Goal: Book appointment/travel/reservation

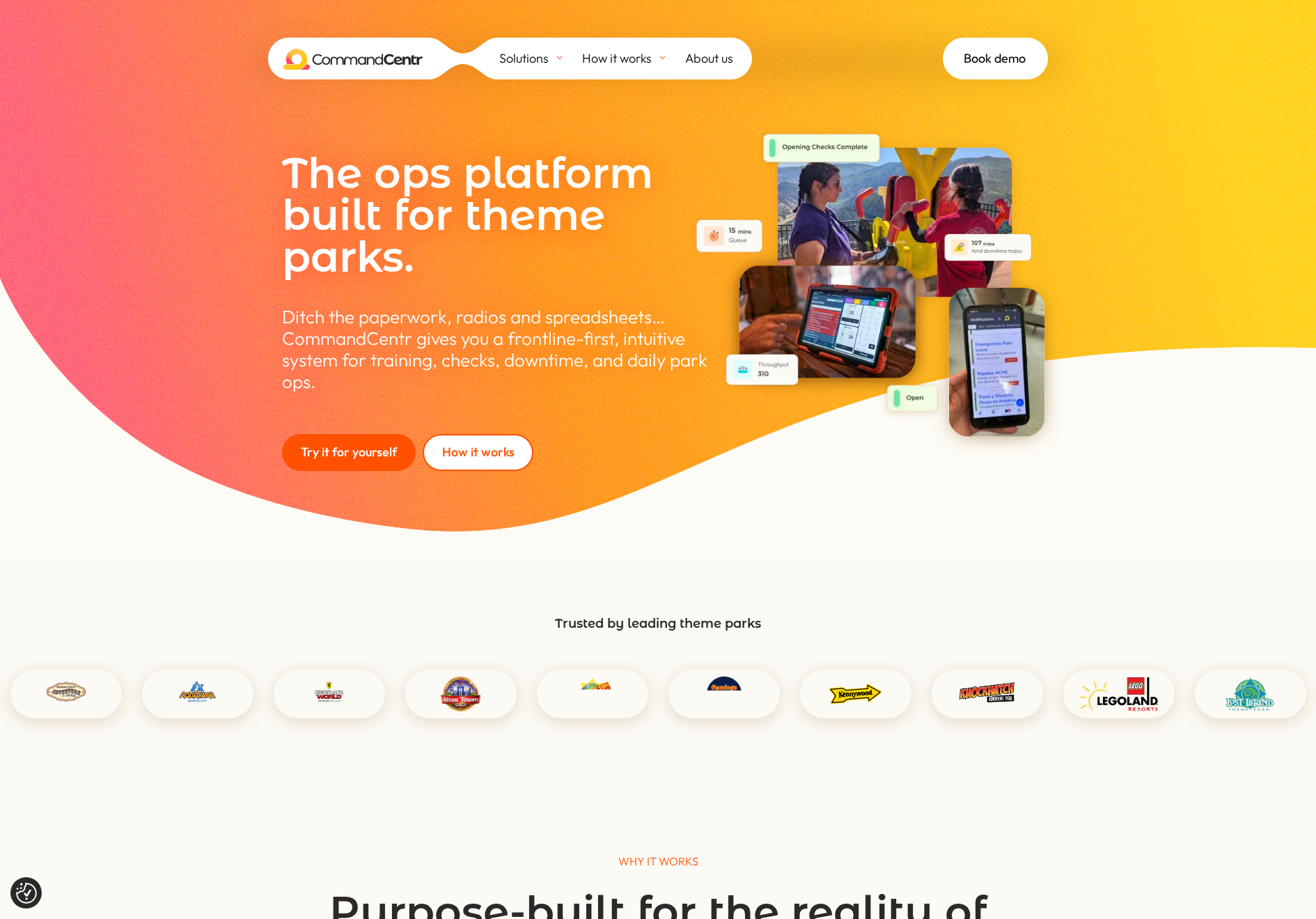
click at [1104, 433] on div "The ops platform built for theme parks. Ditch the paperwork, radios and spreads…" at bounding box center [658, 277] width 1316 height 554
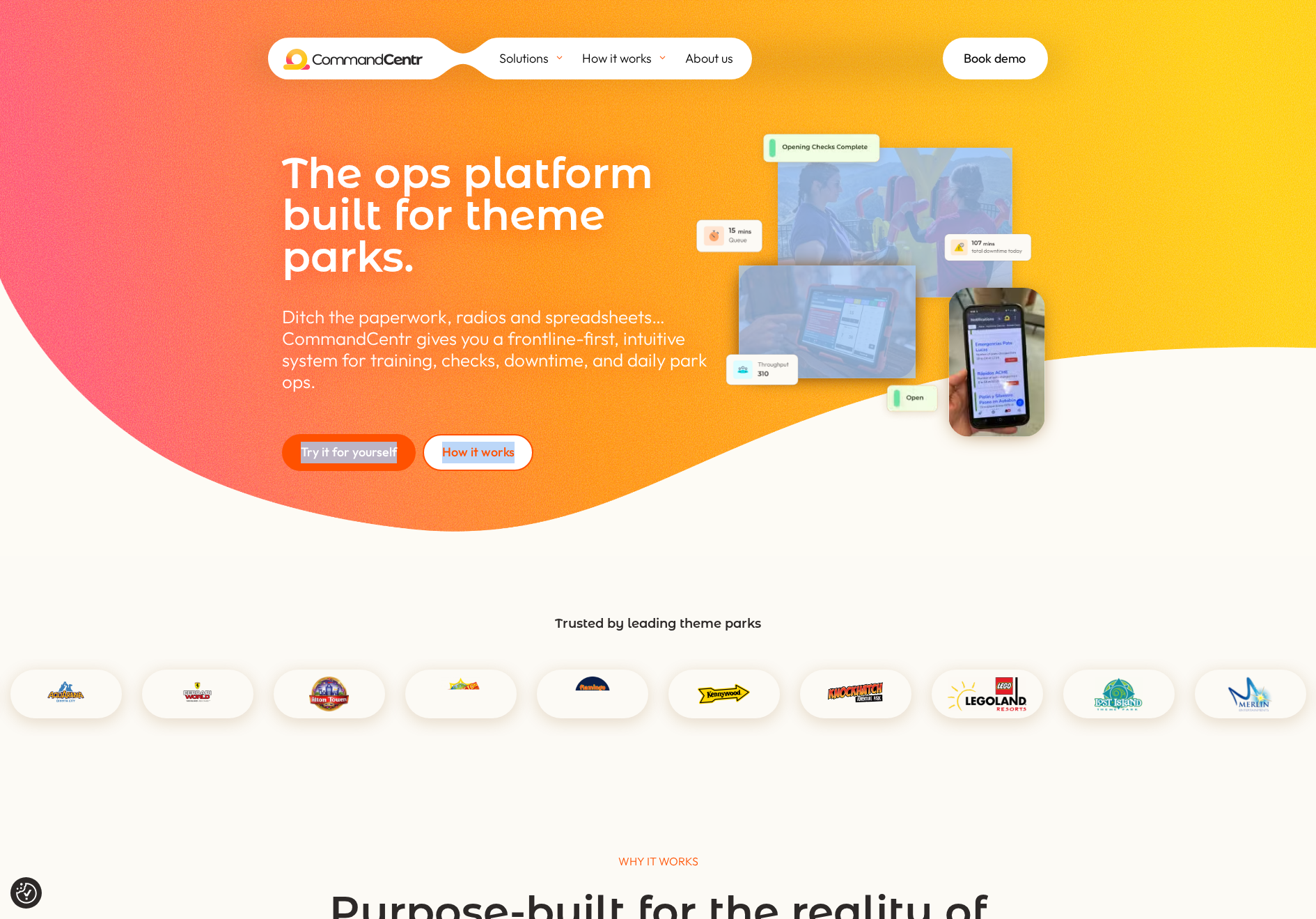
drag, startPoint x: 1132, startPoint y: 530, endPoint x: 668, endPoint y: 372, distance: 490.2
click at [668, 372] on div "The ops platform built for theme parks. Ditch the paperwork, radios and spreads…" at bounding box center [658, 277] width 1316 height 554
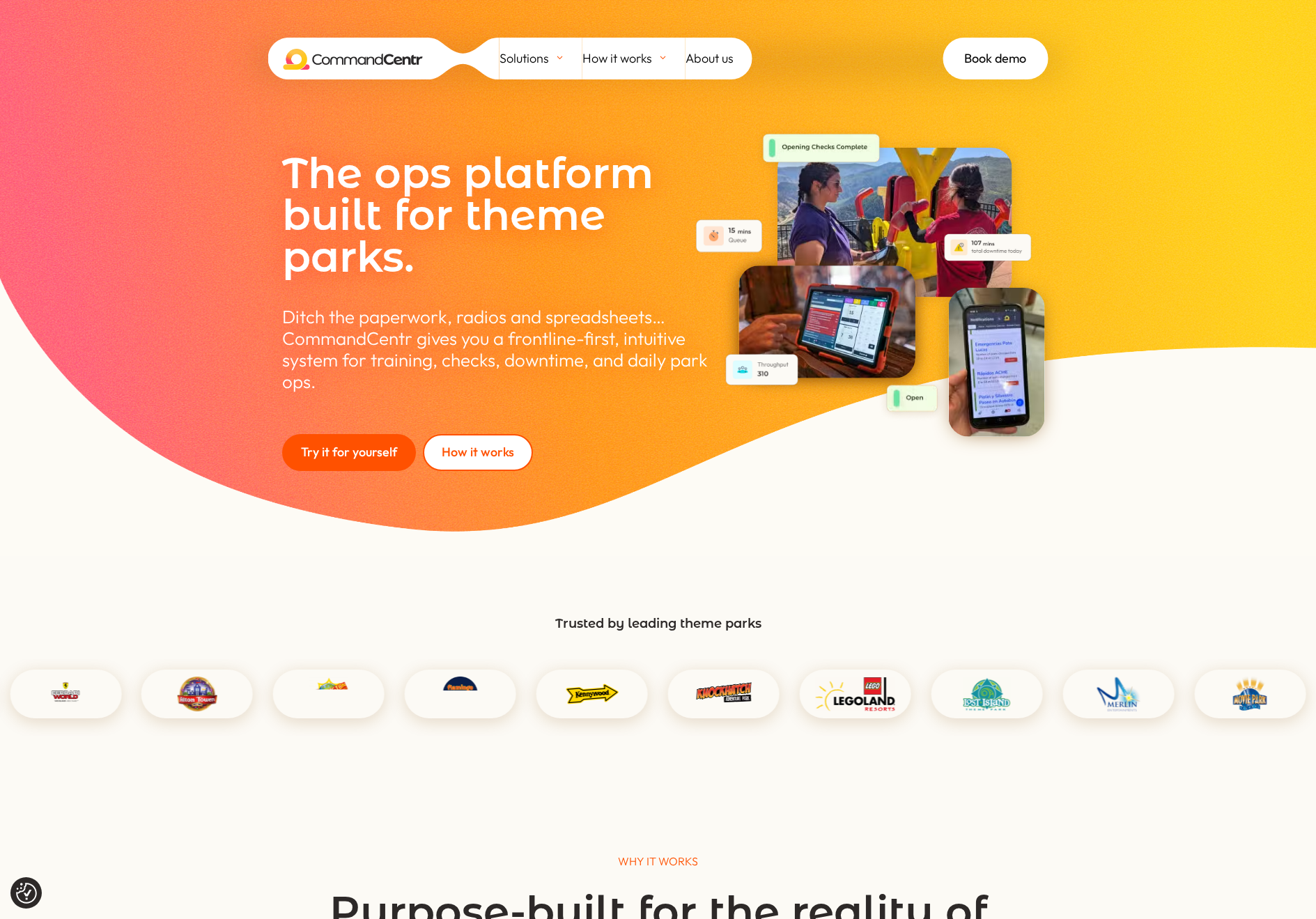
click at [1105, 487] on div "The ops platform built for theme parks. Ditch the paperwork, radios and spreads…" at bounding box center [658, 277] width 1316 height 554
click at [1105, 489] on div "The ops platform built for theme parks. Ditch the paperwork, radios and spreads…" at bounding box center [658, 277] width 1316 height 554
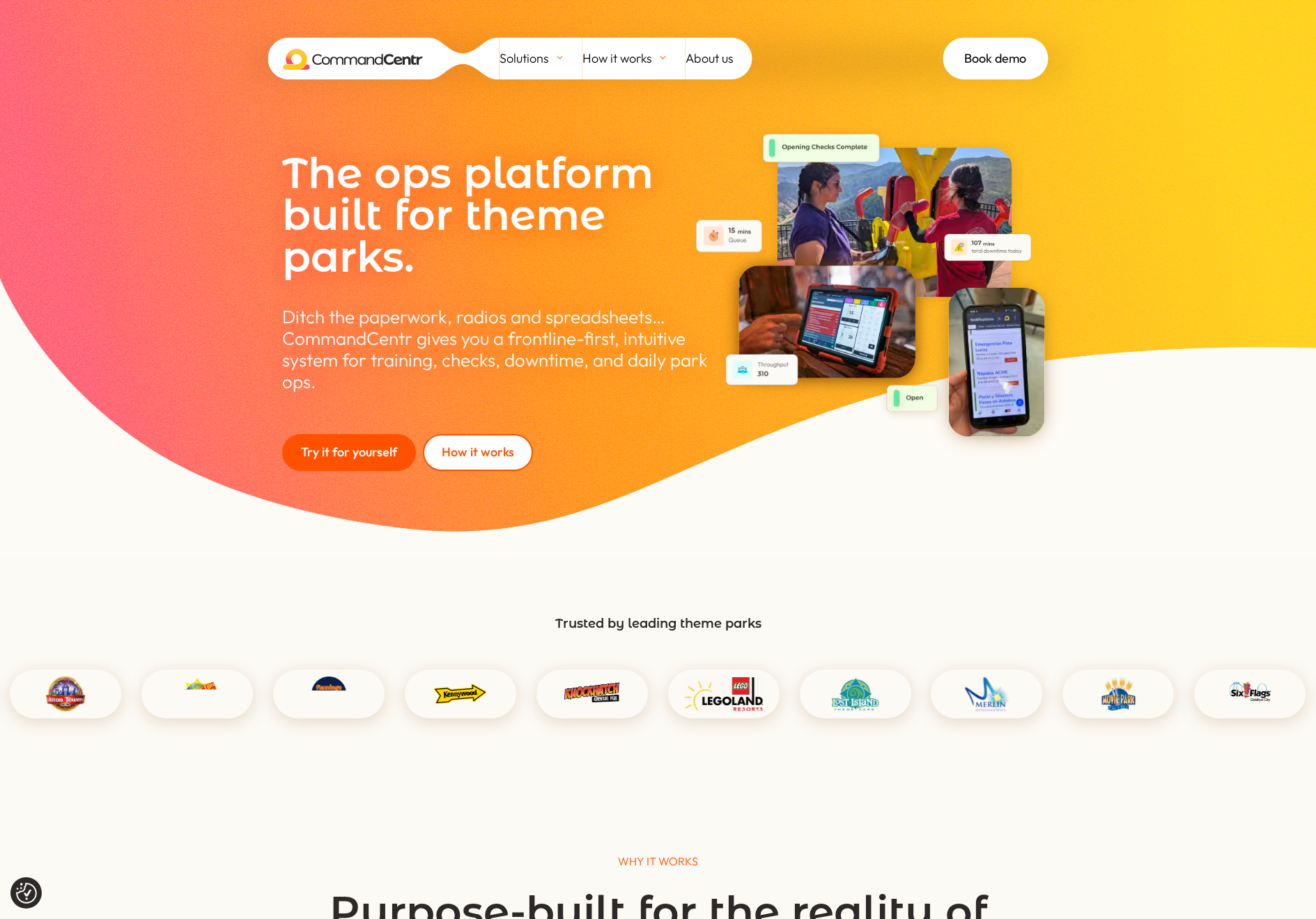
click at [1105, 256] on div "The ops platform built for theme parks. Ditch the paperwork, radios and spreads…" at bounding box center [658, 277] width 1316 height 554
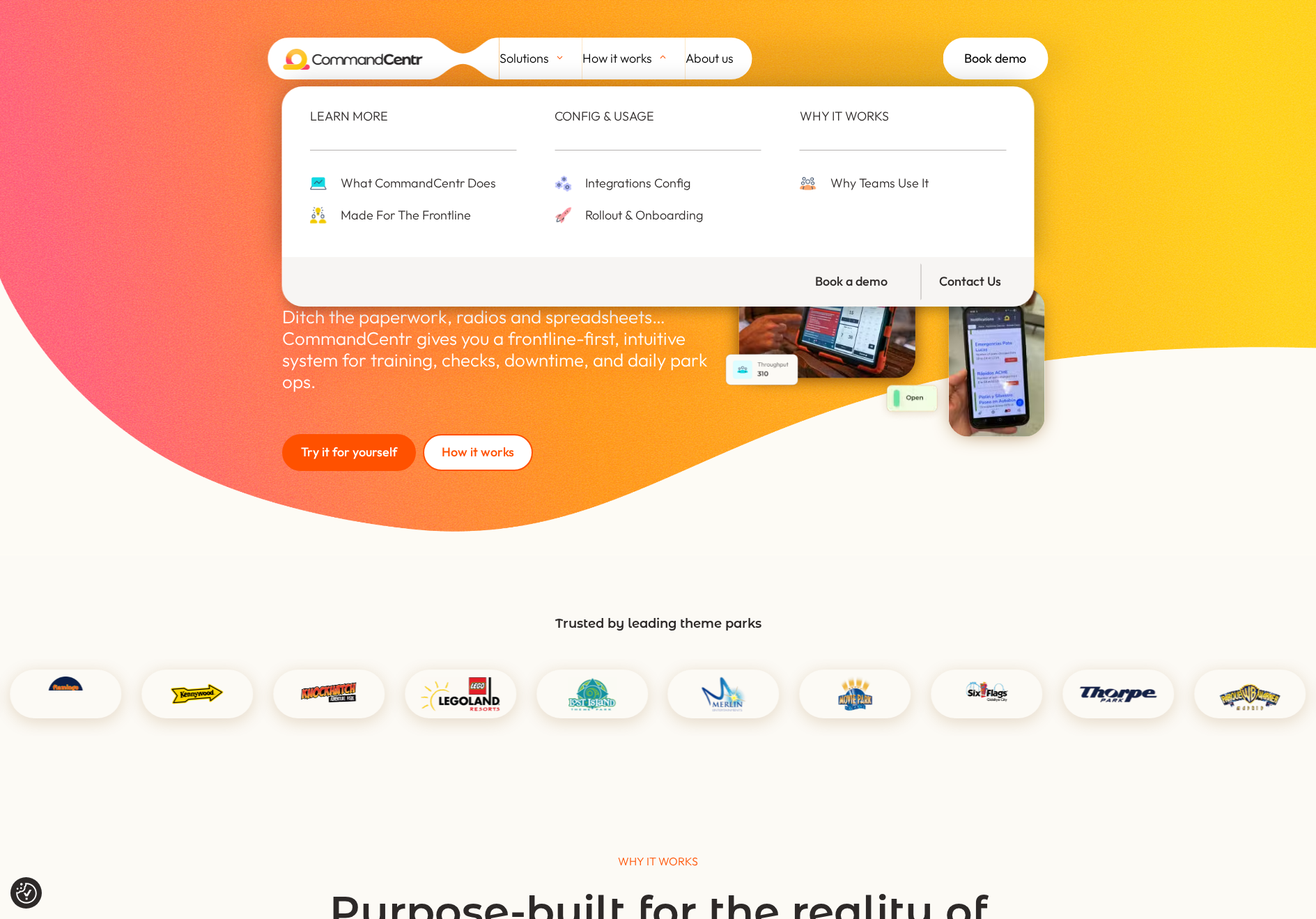
click at [623, 182] on span "Integrations Config" at bounding box center [636, 184] width 108 height 22
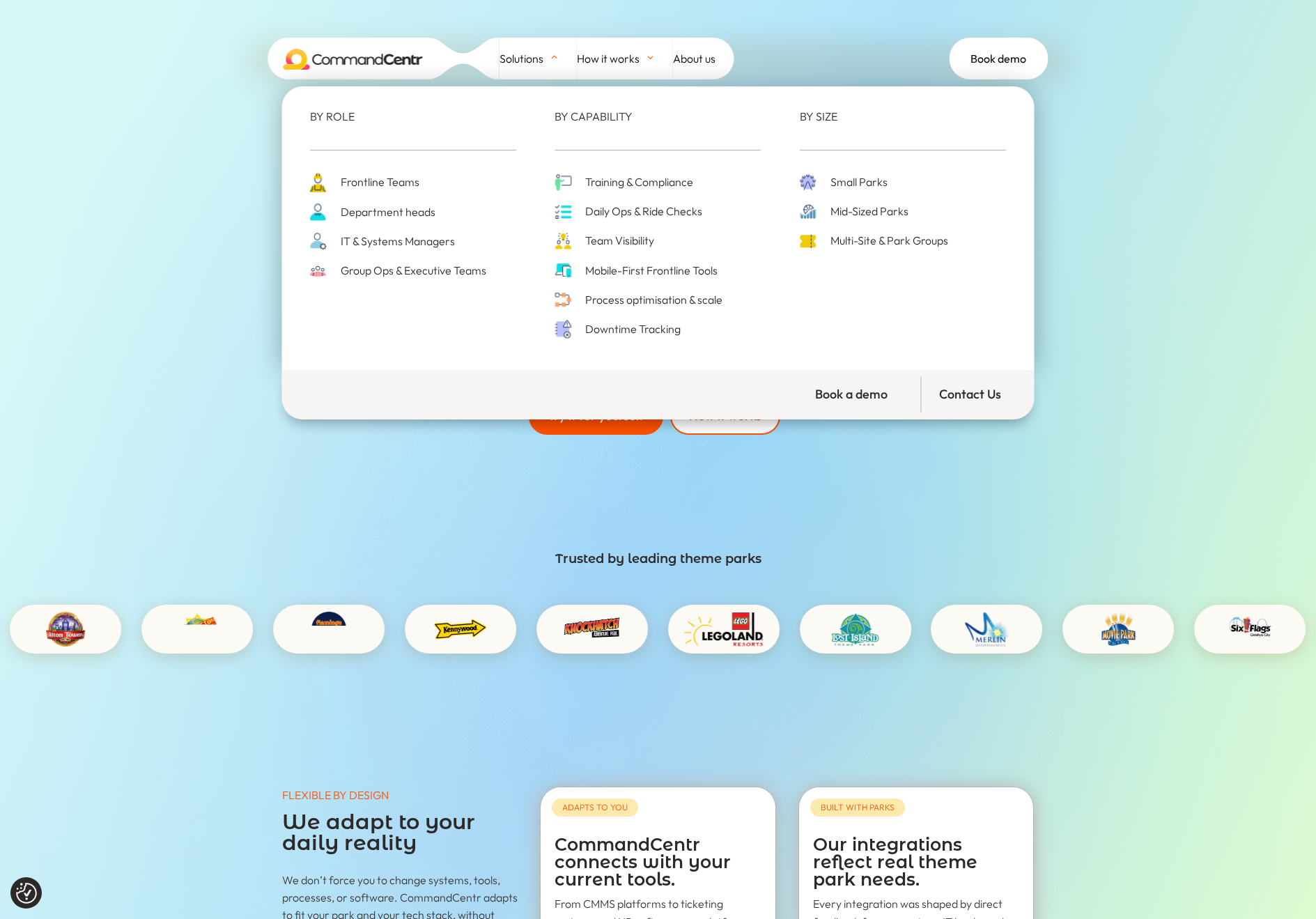
click at [418, 180] on span "Frontline Teams" at bounding box center [378, 182] width 82 height 19
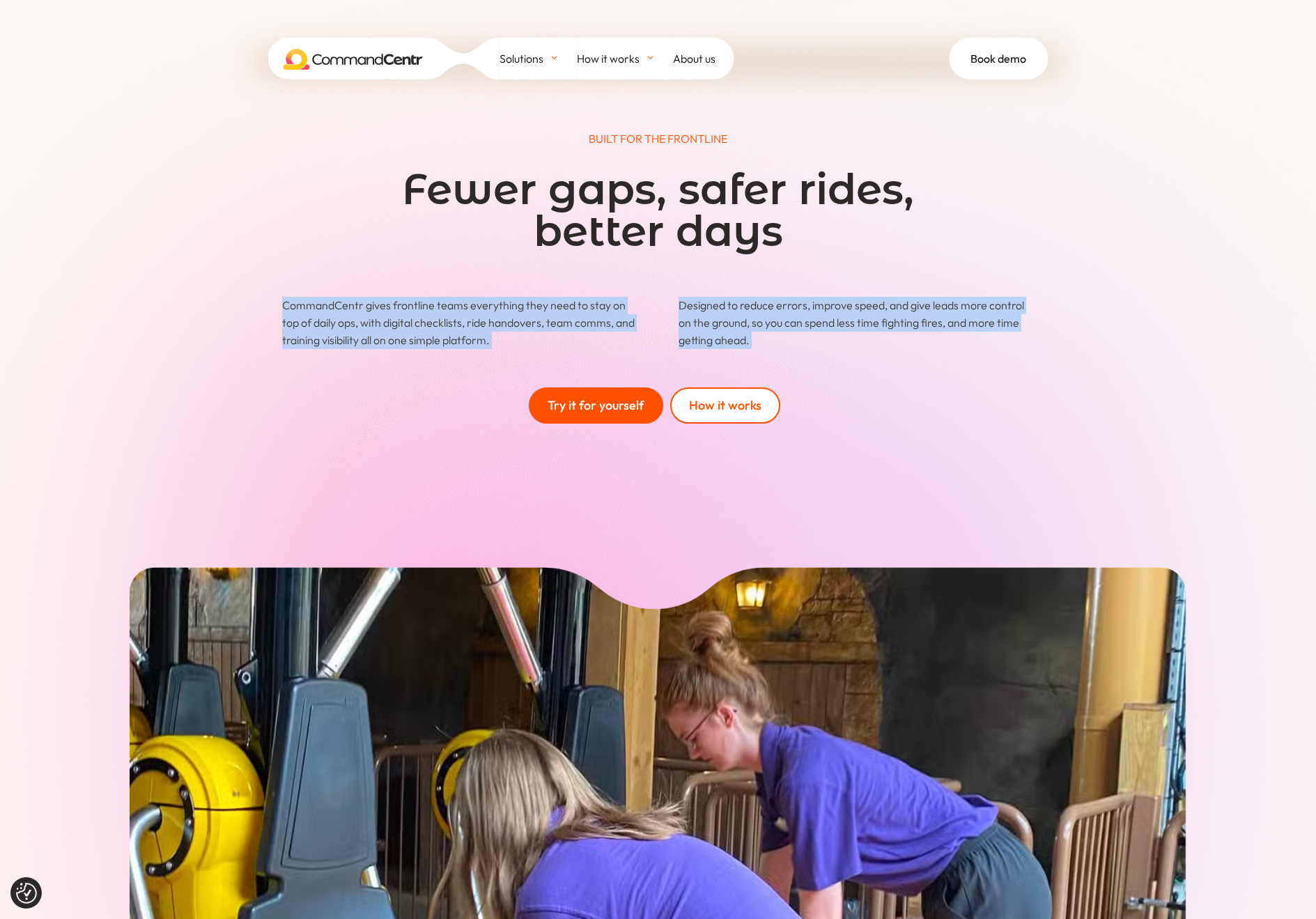
drag, startPoint x: 1028, startPoint y: 248, endPoint x: 1156, endPoint y: 386, distance: 188.2
click at [1150, 382] on div "BUILT FOR THE FRONTLINE Fewer gaps, safer rides, better days CommandCentr gives…" at bounding box center [658, 779] width 1316 height 1558
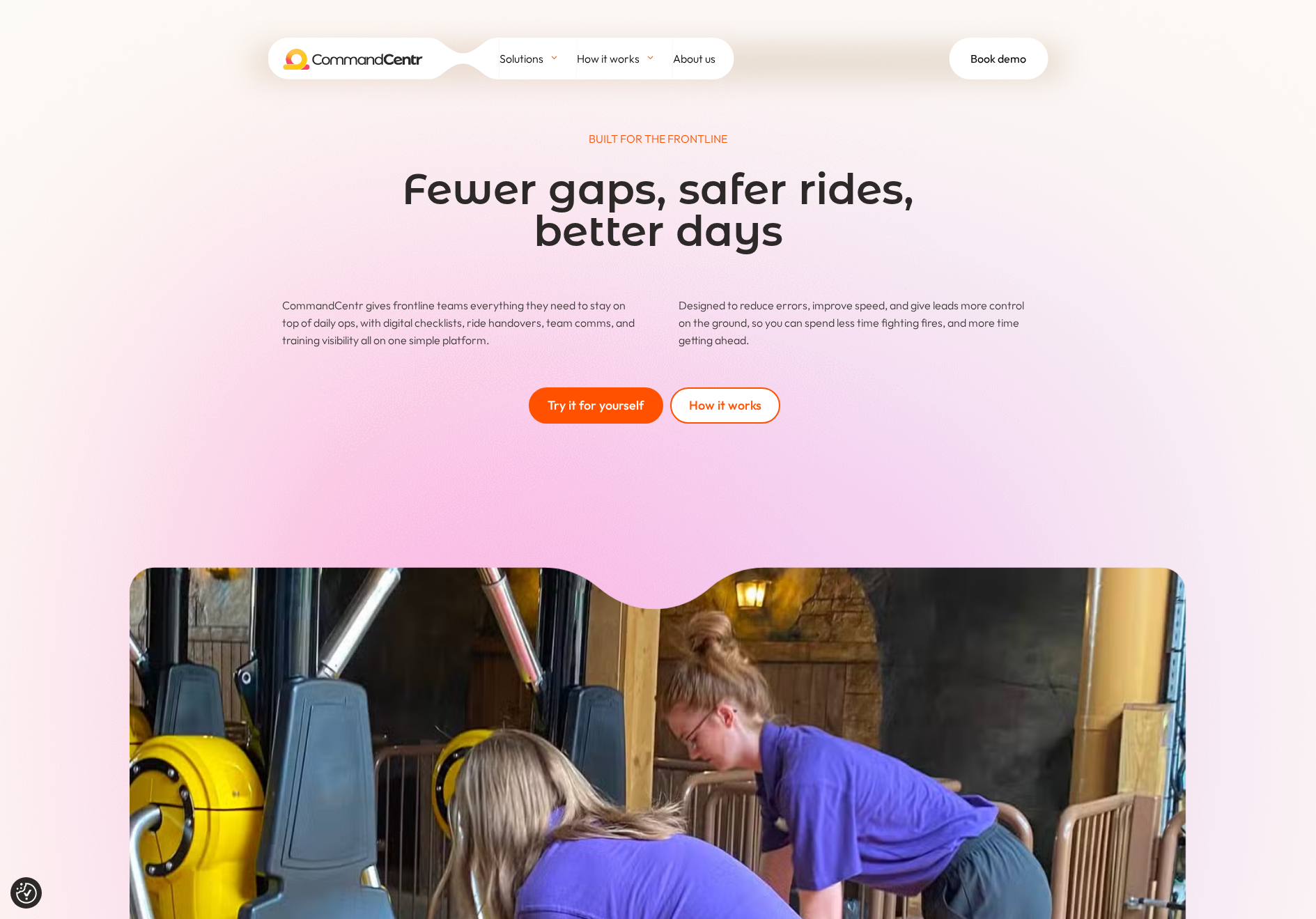
click at [1157, 383] on div "BUILT FOR THE FRONTLINE Fewer gaps, safer rides, better days CommandCentr gives…" at bounding box center [658, 779] width 1316 height 1558
click at [701, 65] on span "About us" at bounding box center [694, 59] width 42 height 21
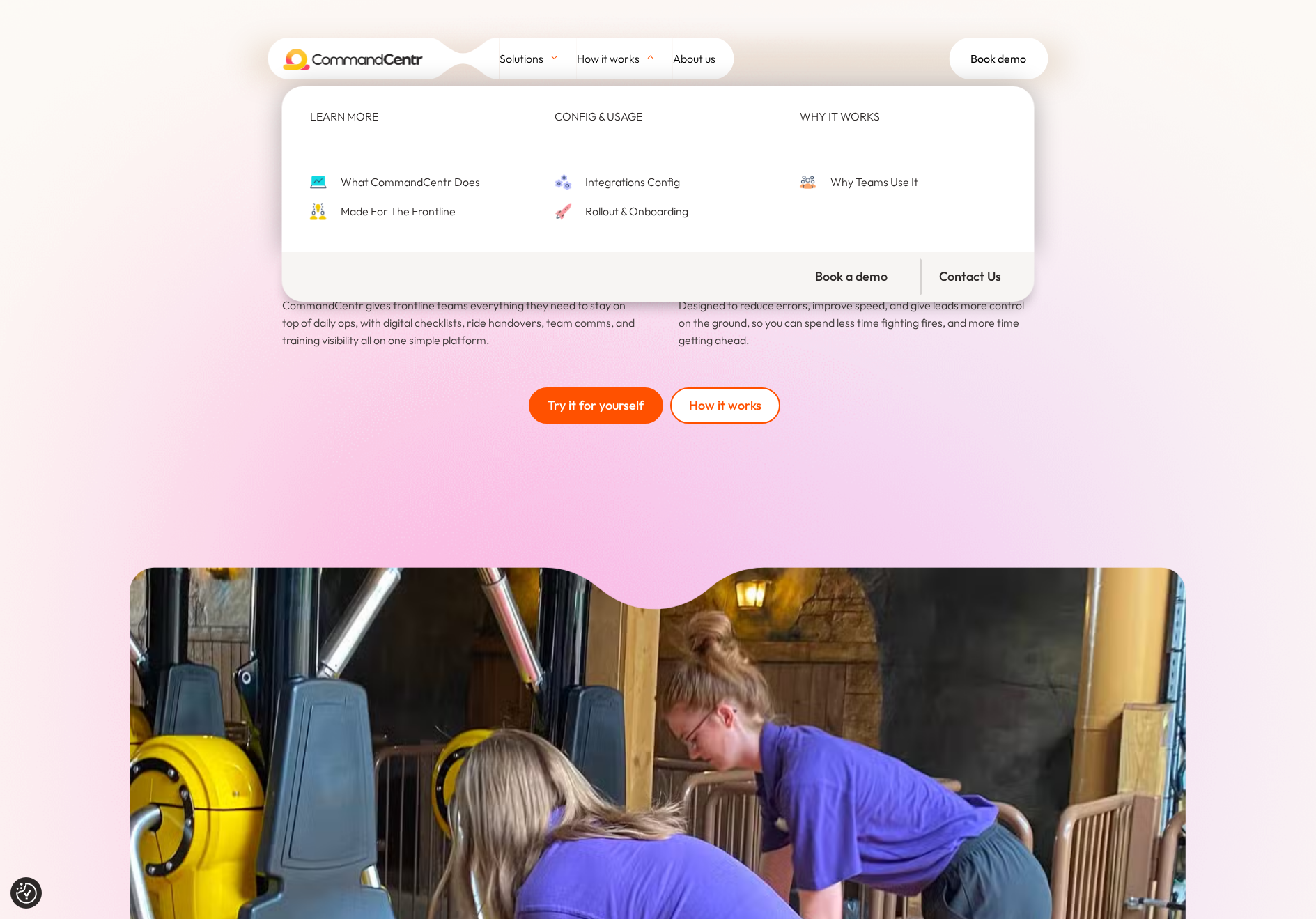
click at [643, 53] on div "How it works" at bounding box center [610, 59] width 68 height 24
click at [644, 188] on span "Integrations Config" at bounding box center [631, 182] width 98 height 19
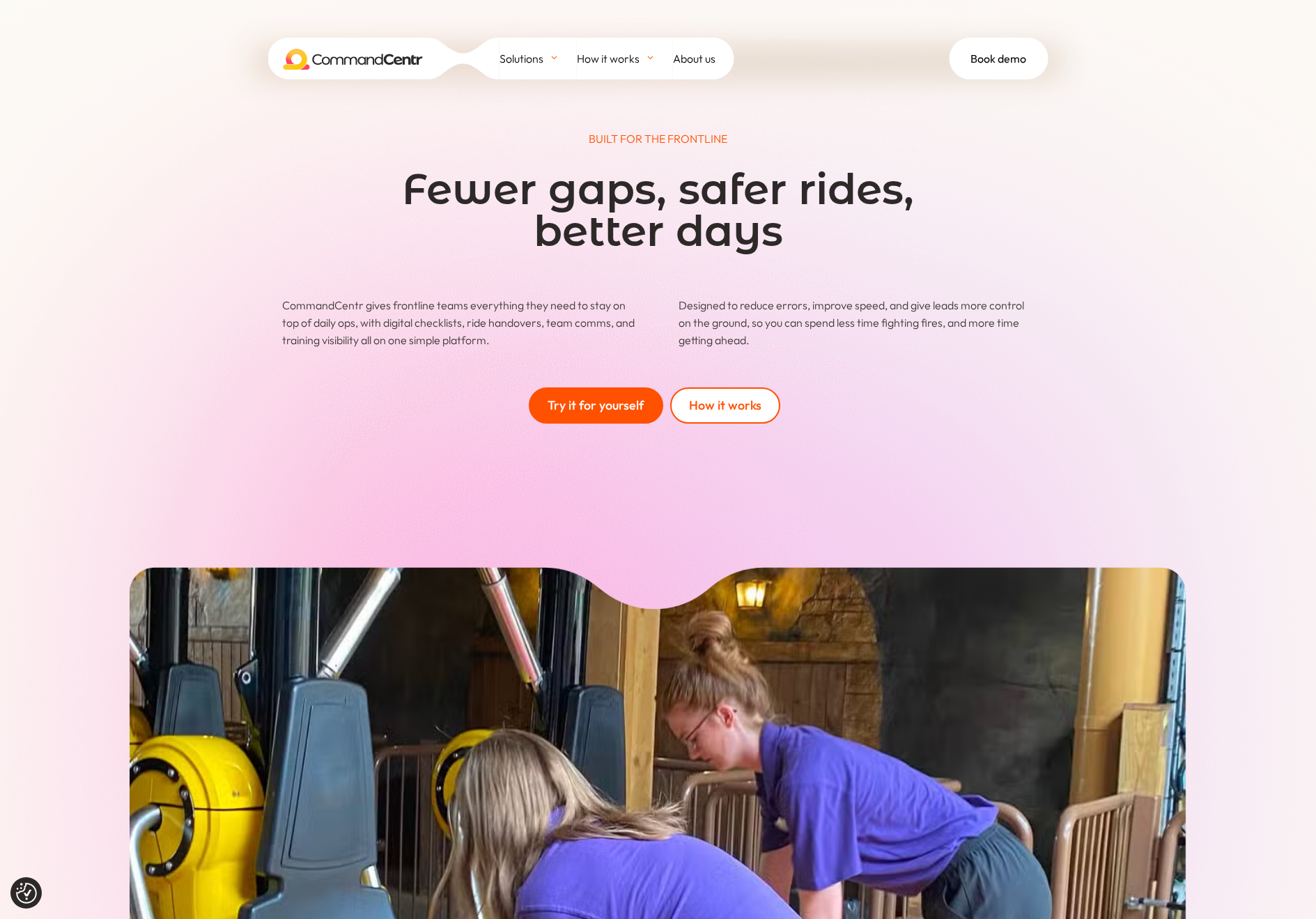
drag, startPoint x: 1182, startPoint y: 417, endPoint x: 1196, endPoint y: 415, distance: 14.1
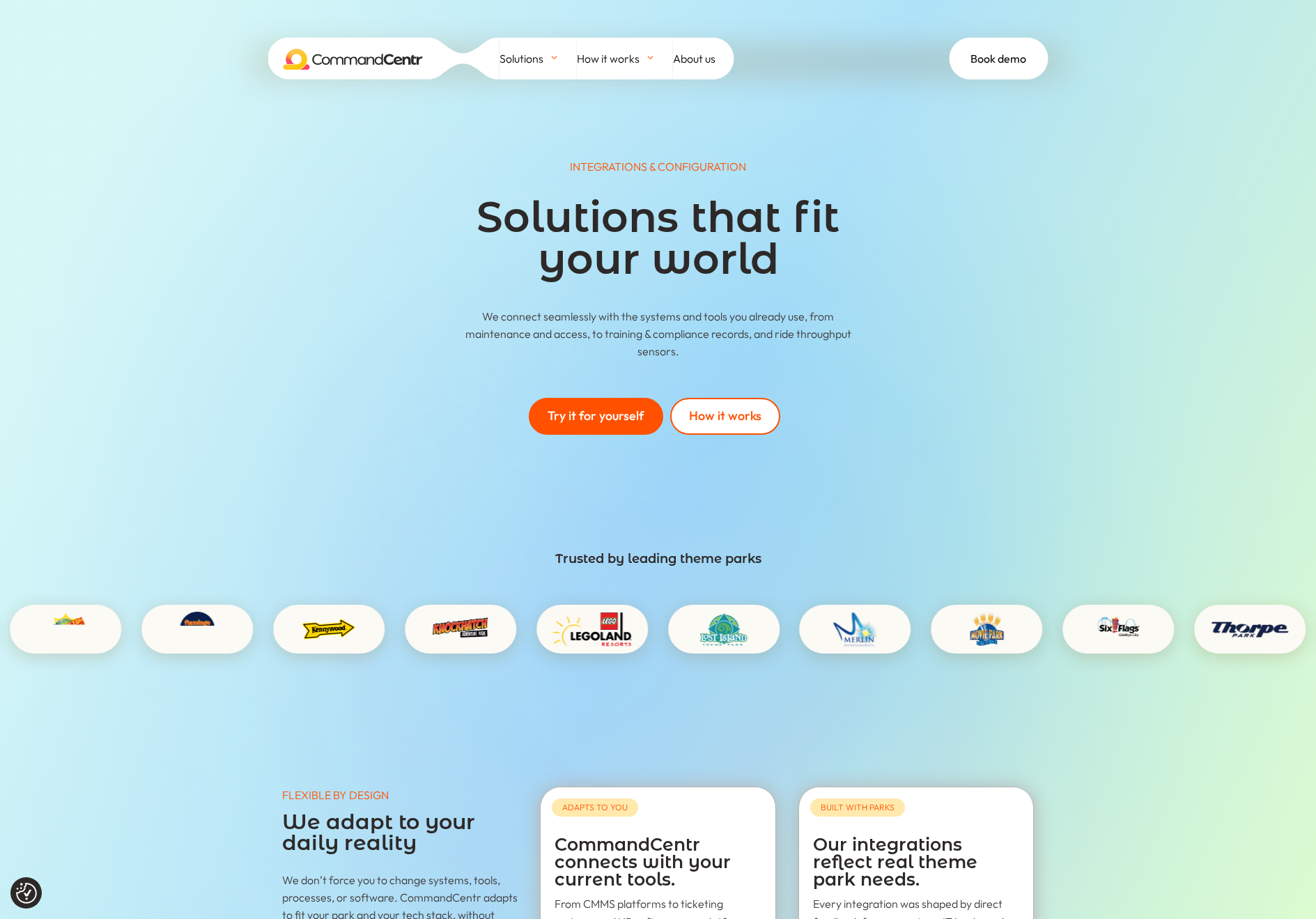
click at [1135, 381] on span at bounding box center [658, 631] width 1316 height 1261
click at [705, 63] on span "About us" at bounding box center [694, 59] width 42 height 21
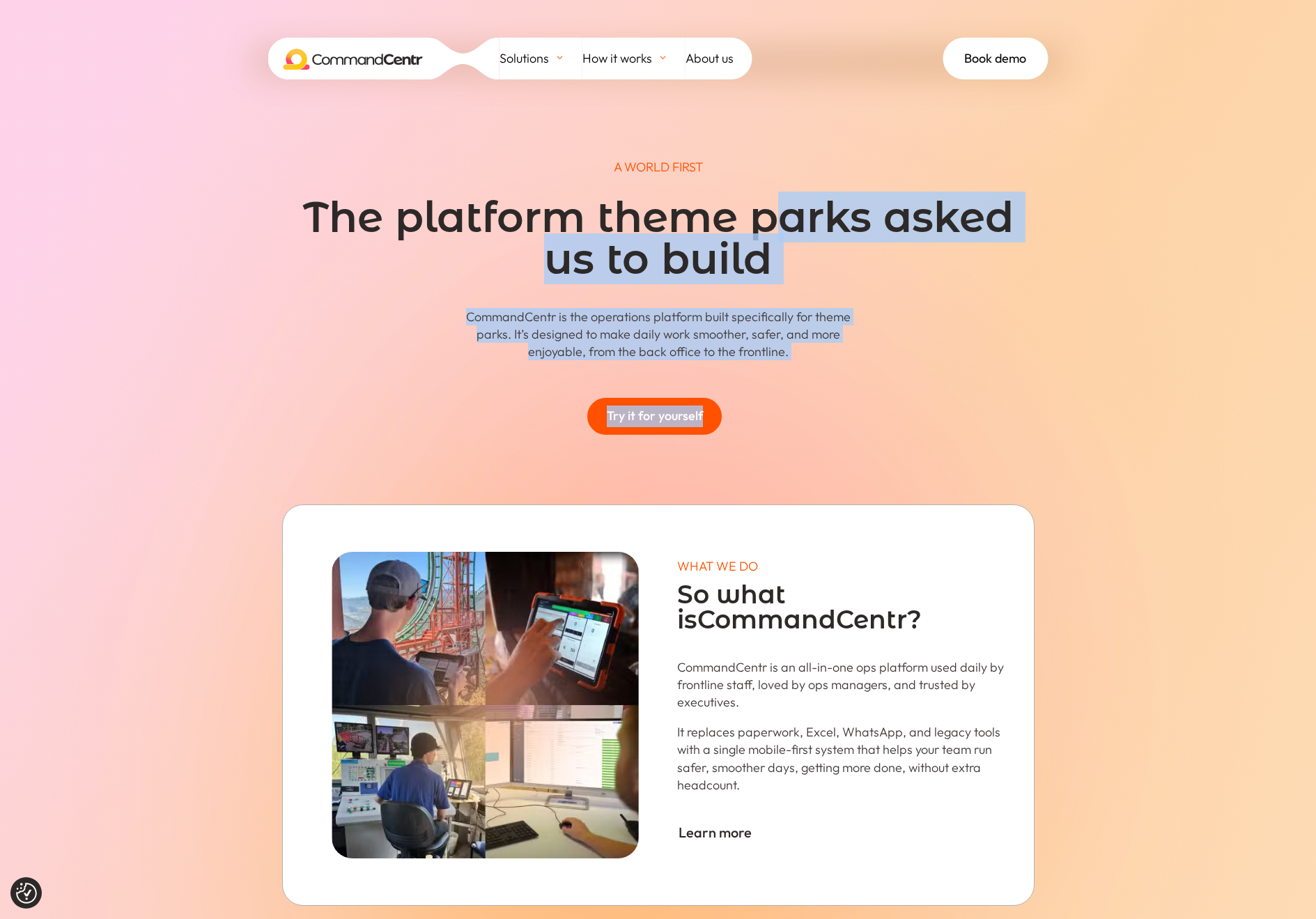
drag, startPoint x: 1026, startPoint y: 431, endPoint x: 760, endPoint y: 201, distance: 351.6
click at [759, 197] on div "A WORLD FIRST The platform theme parks asked us to build CommandCentr is the op…" at bounding box center [658, 698] width 1316 height 1397
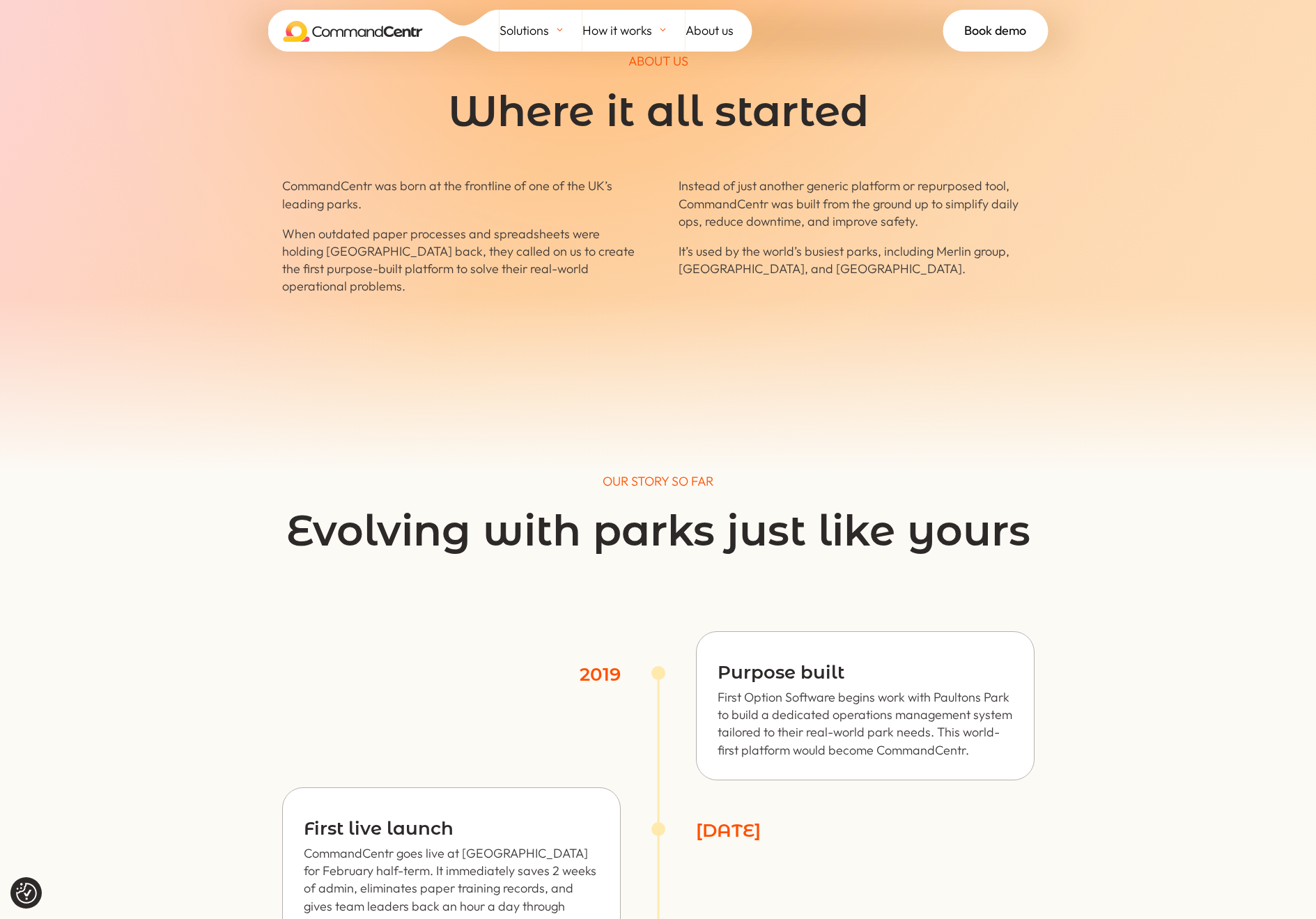
click at [1134, 343] on div at bounding box center [658, 383] width 1316 height 174
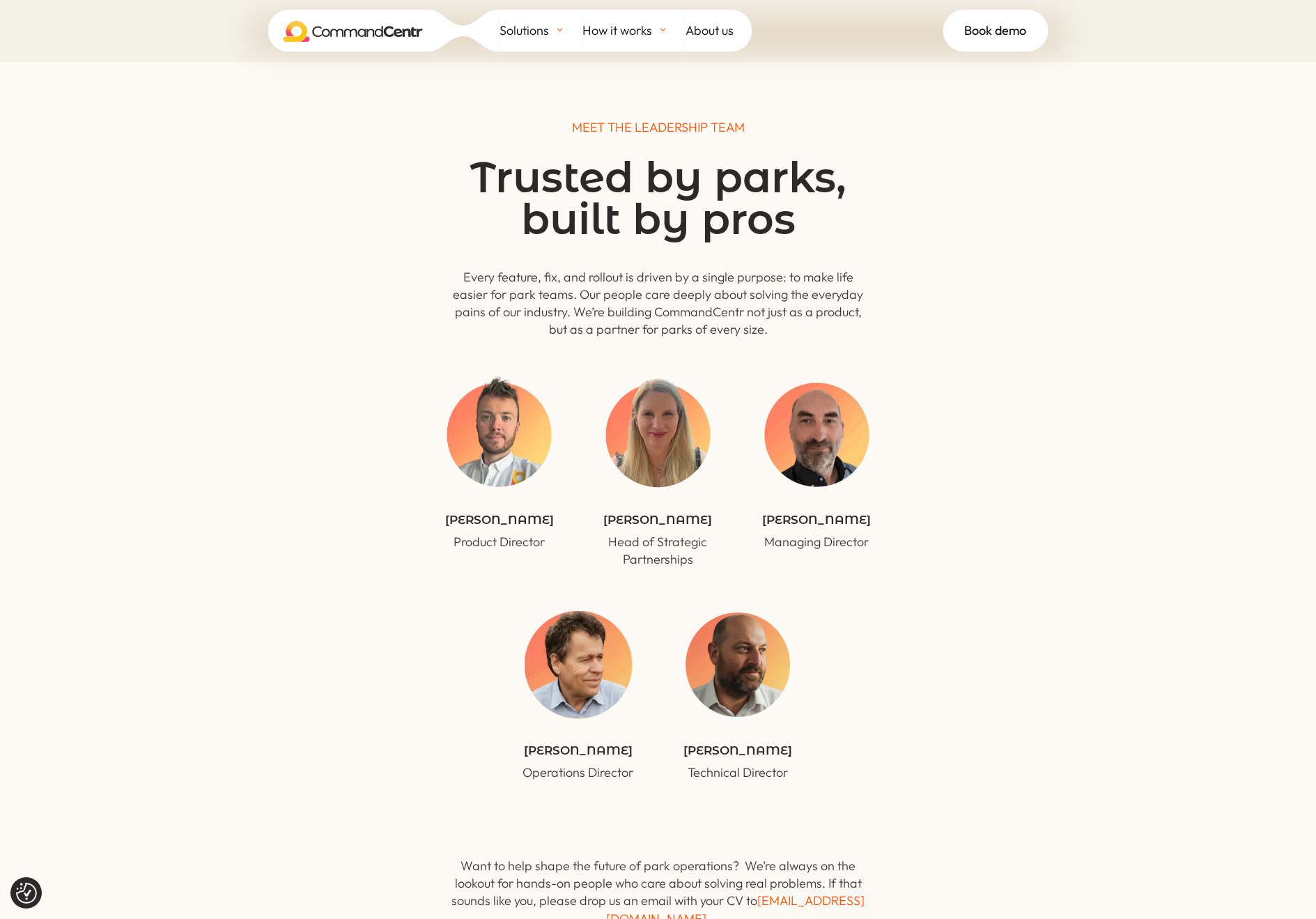
click at [1132, 337] on div "MEET THE LEADERSHIP TEAM Trusted by parks, built by pros Every feature, fix, an…" at bounding box center [658, 449] width 1316 height 776
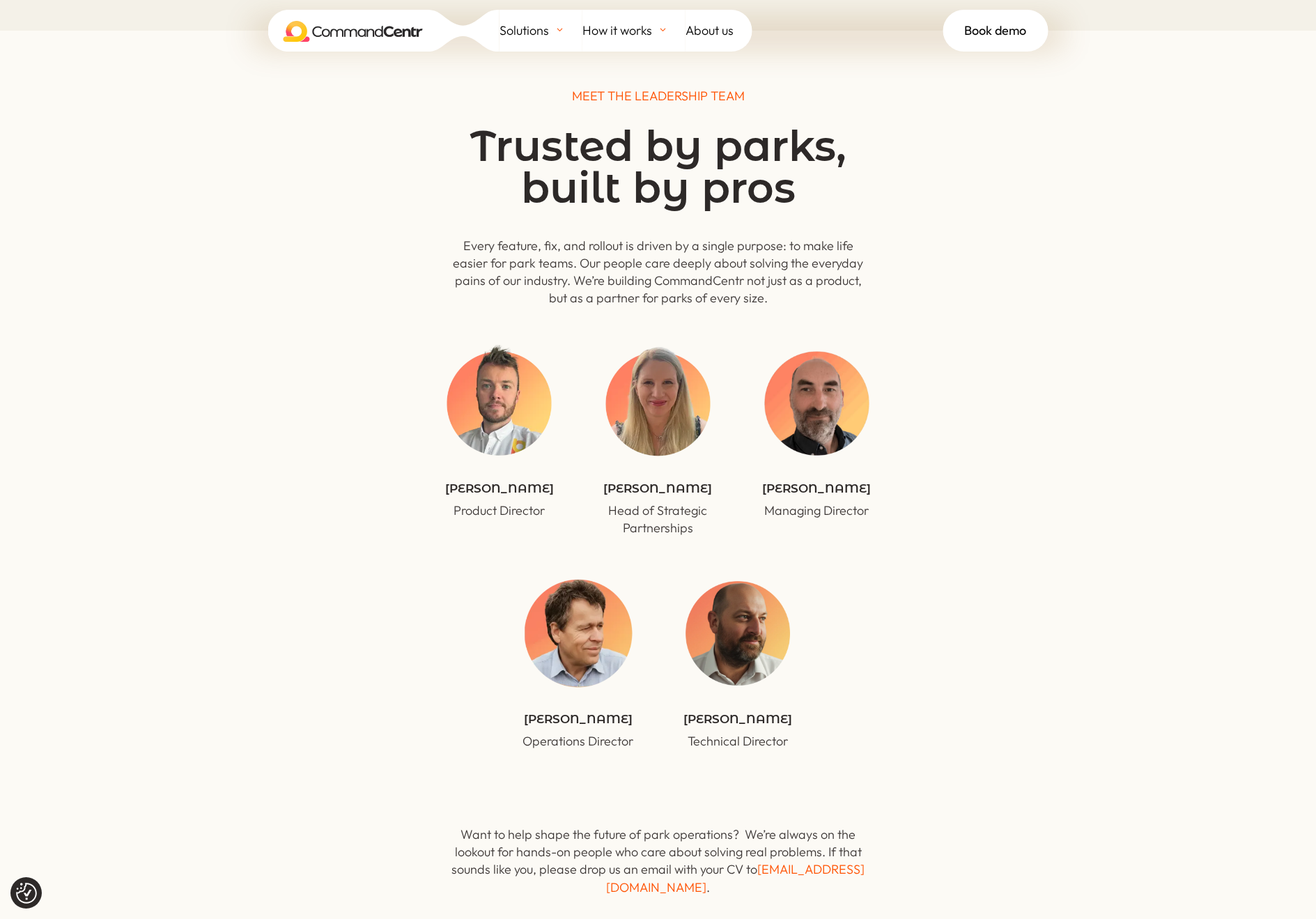
scroll to position [4065, 0]
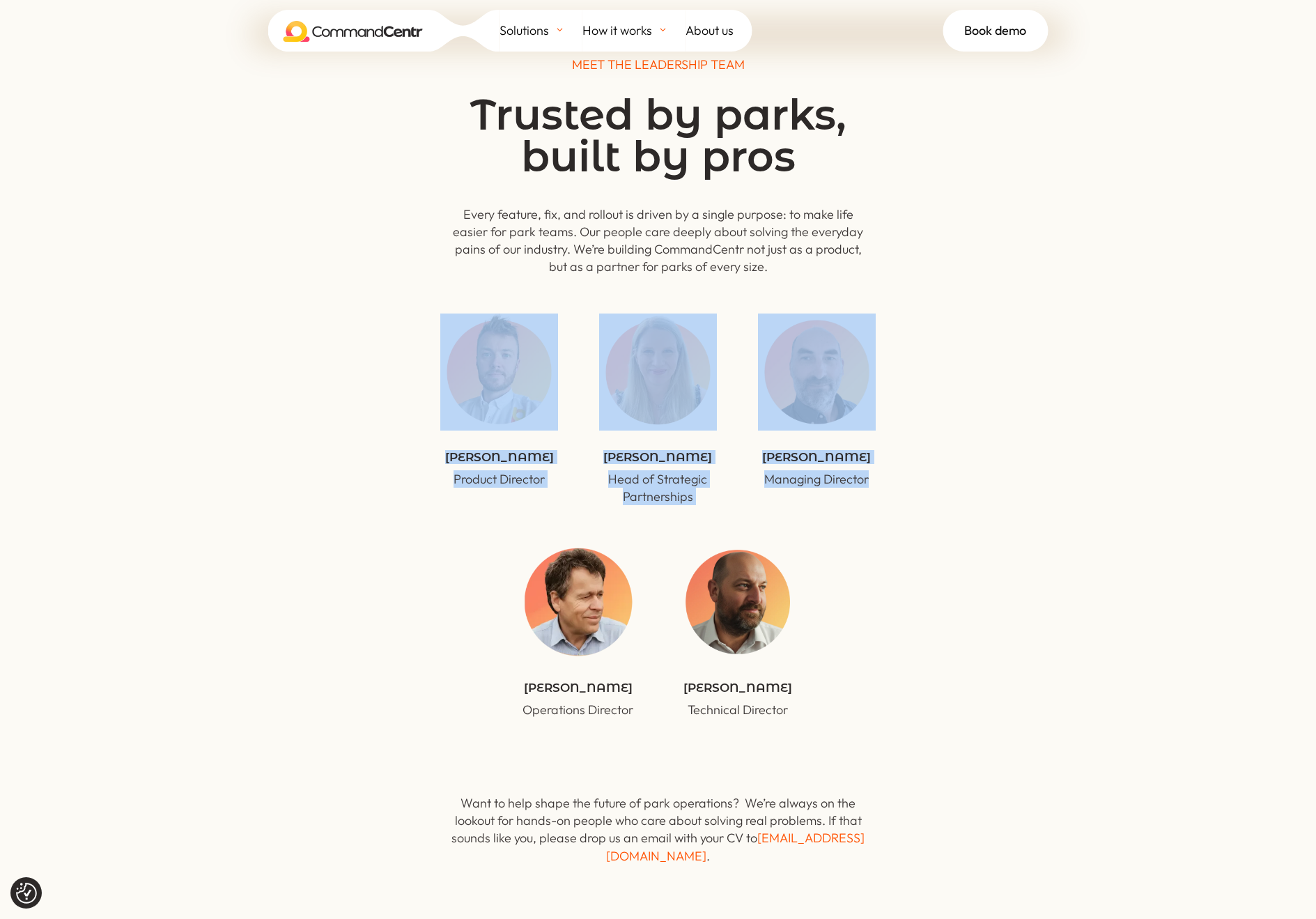
drag, startPoint x: 1119, startPoint y: 313, endPoint x: 1020, endPoint y: 212, distance: 141.4
click at [1017, 222] on div "MEET THE LEADERSHIP TEAM Trusted by parks, built by pros Every feature, fix, an…" at bounding box center [658, 387] width 1316 height 776
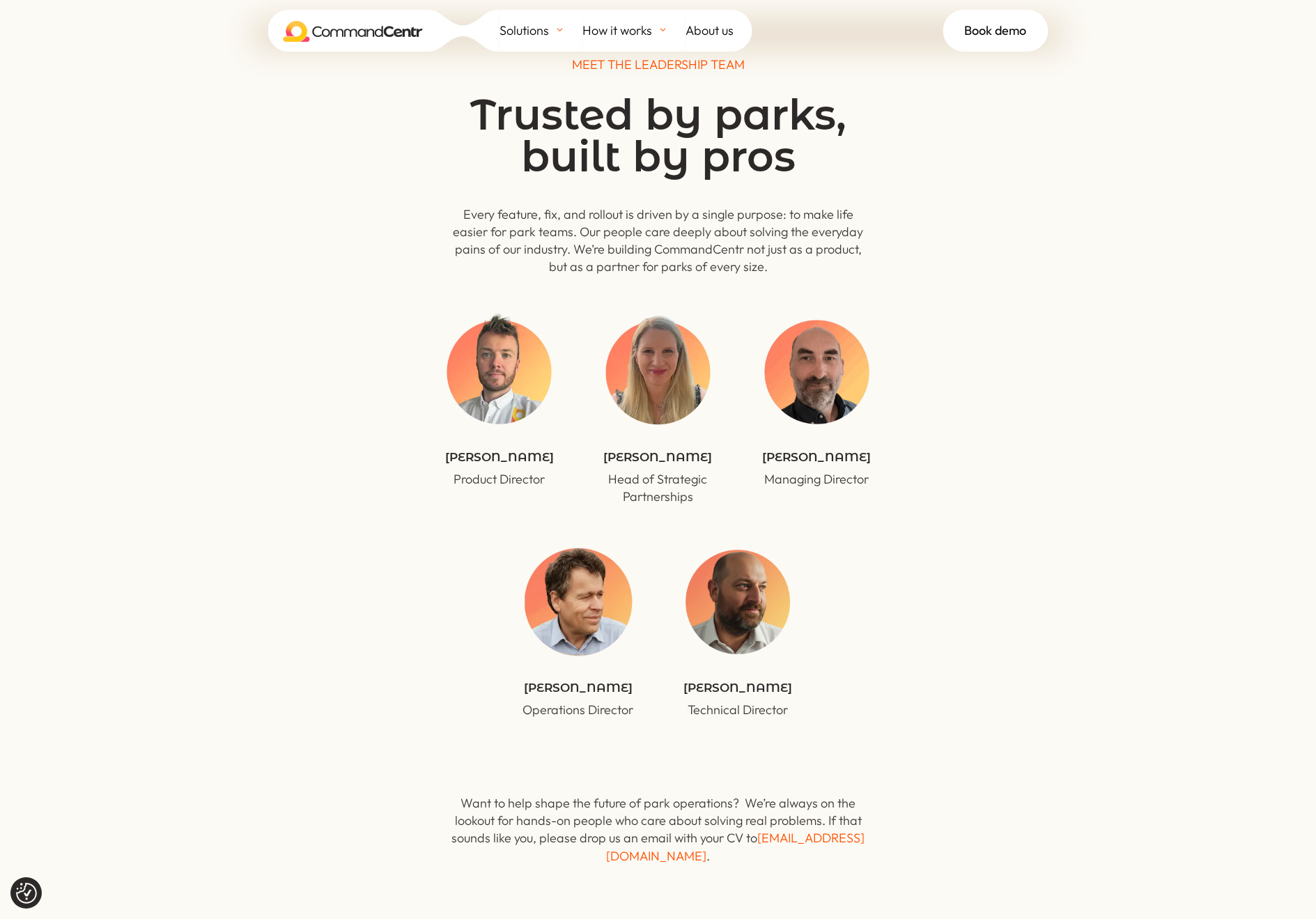
click at [1020, 212] on div "MEET THE LEADERSHIP TEAM Trusted by parks, built by pros Every feature, fix, an…" at bounding box center [658, 165] width 753 height 219
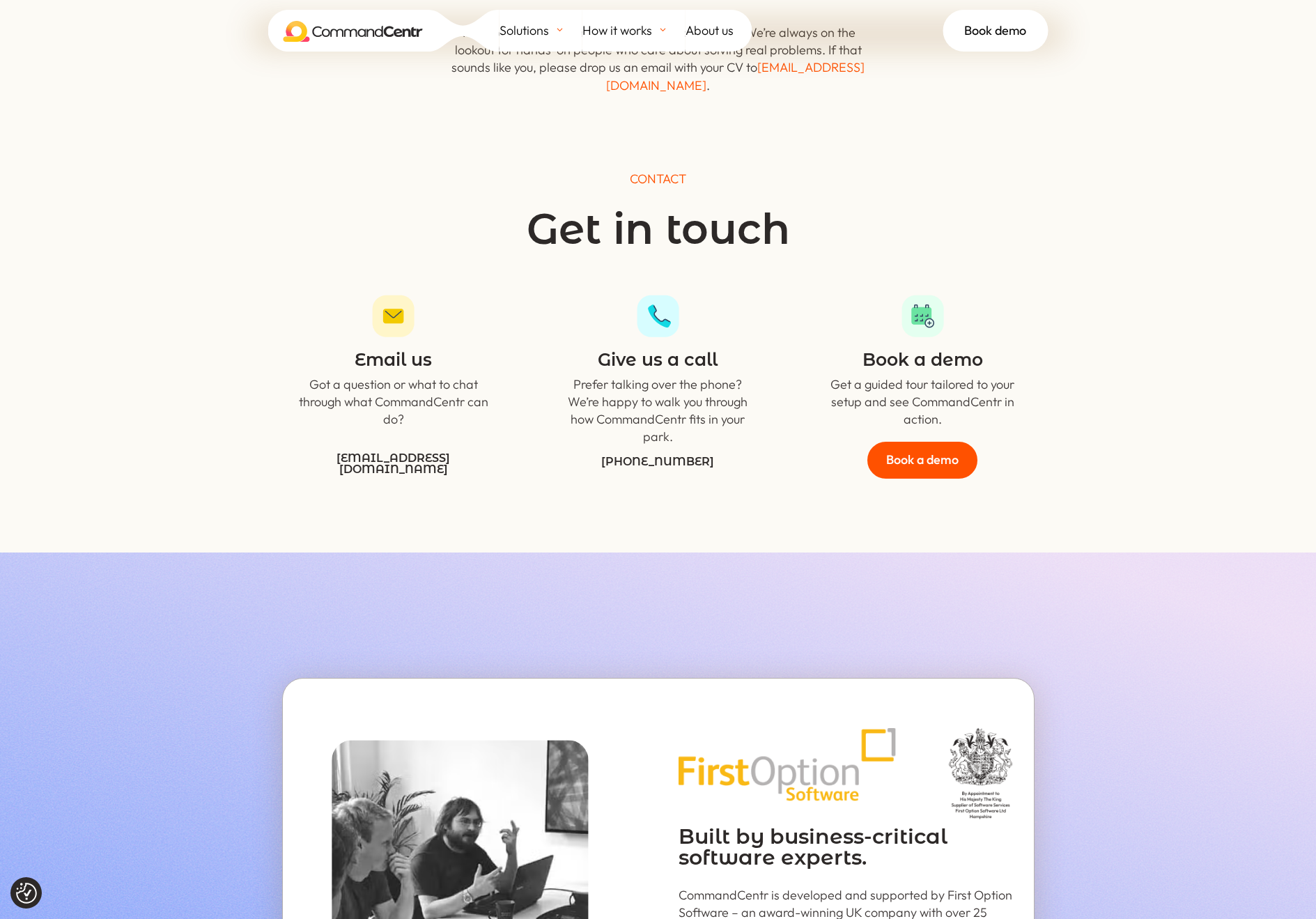
scroll to position [4873, 0]
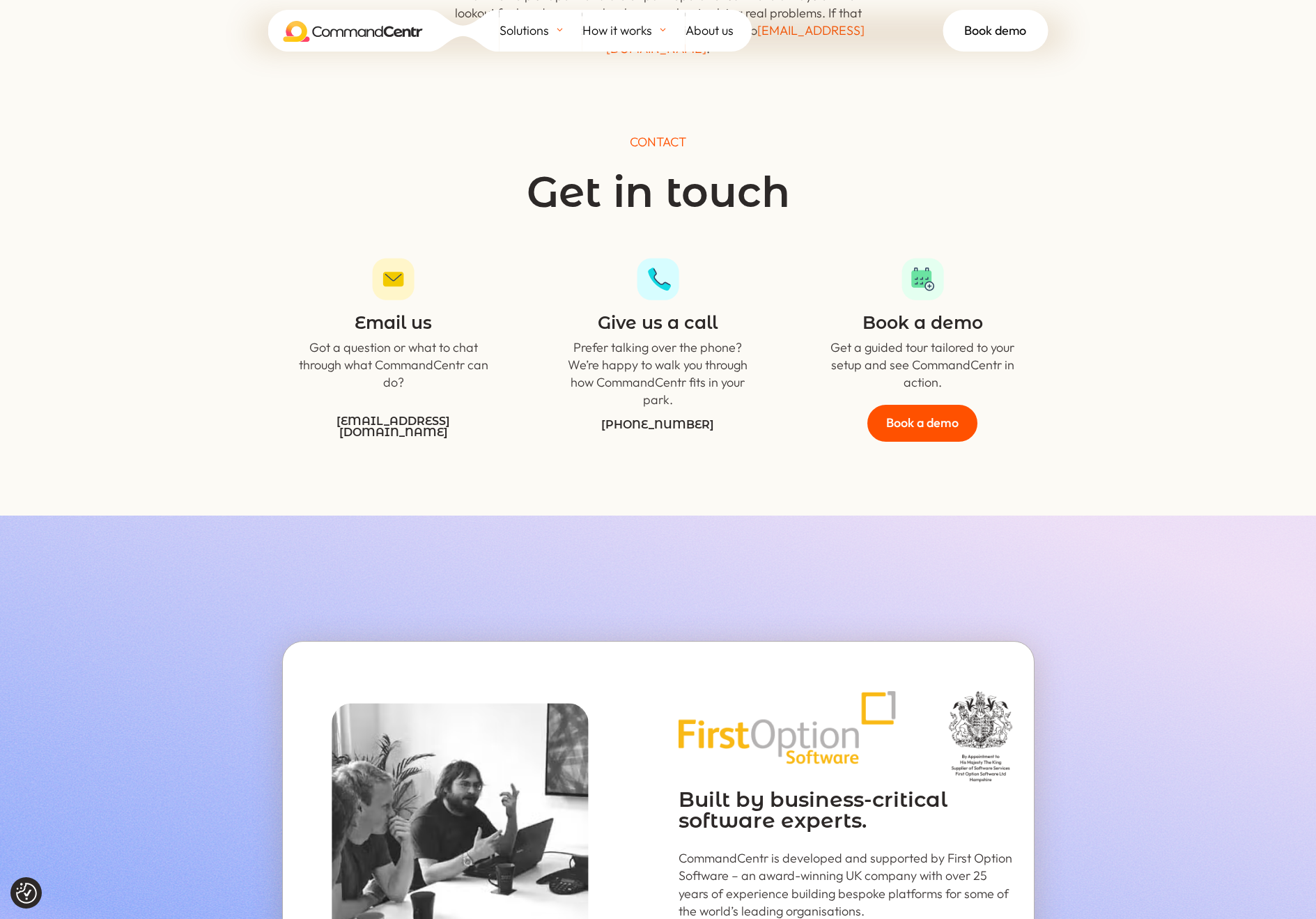
click at [1020, 258] on figure at bounding box center [922, 279] width 223 height 42
click at [982, 27] on span "Book demo" at bounding box center [995, 30] width 62 height 21
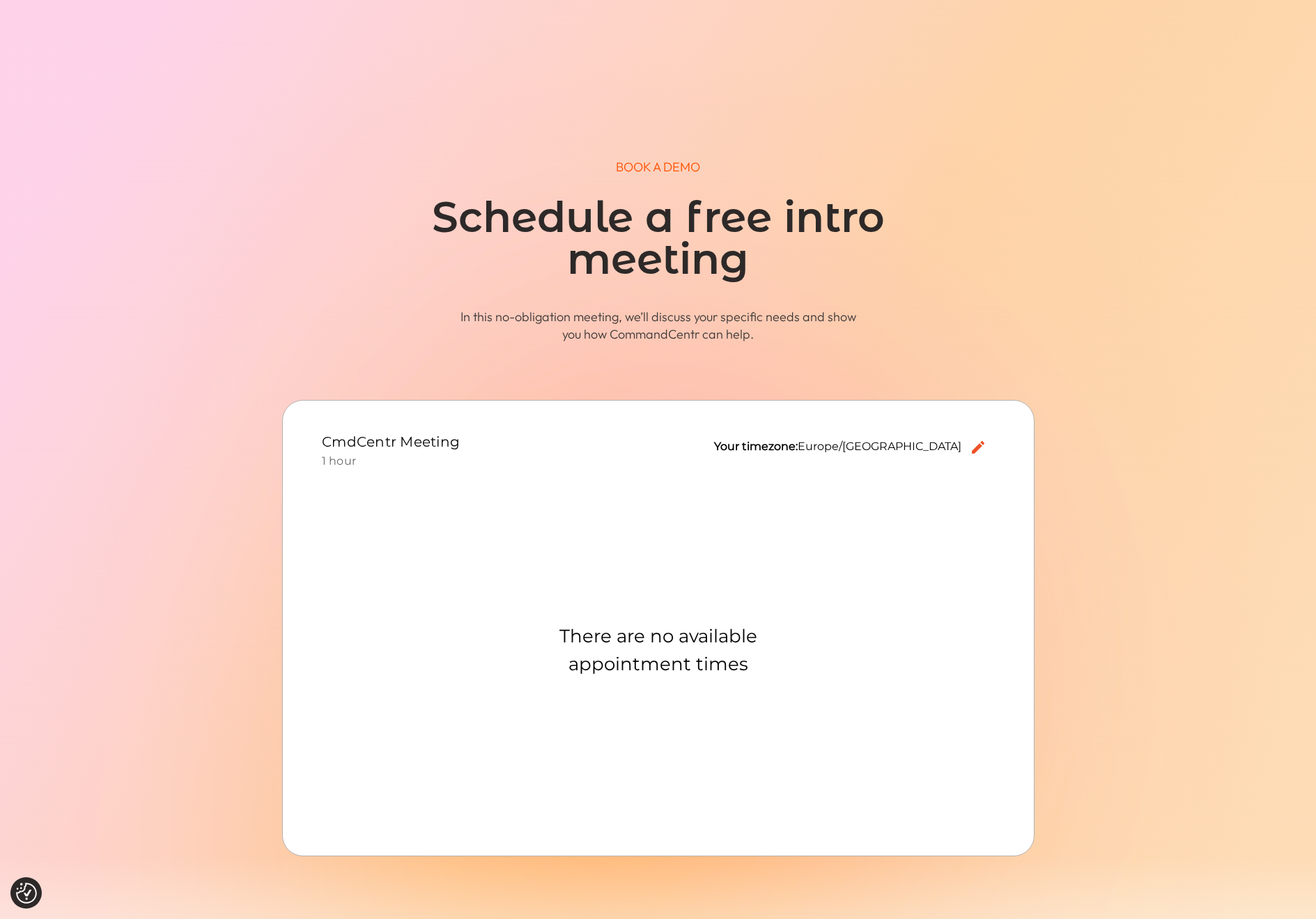
click at [1159, 443] on span at bounding box center [658, 515] width 1316 height 1030
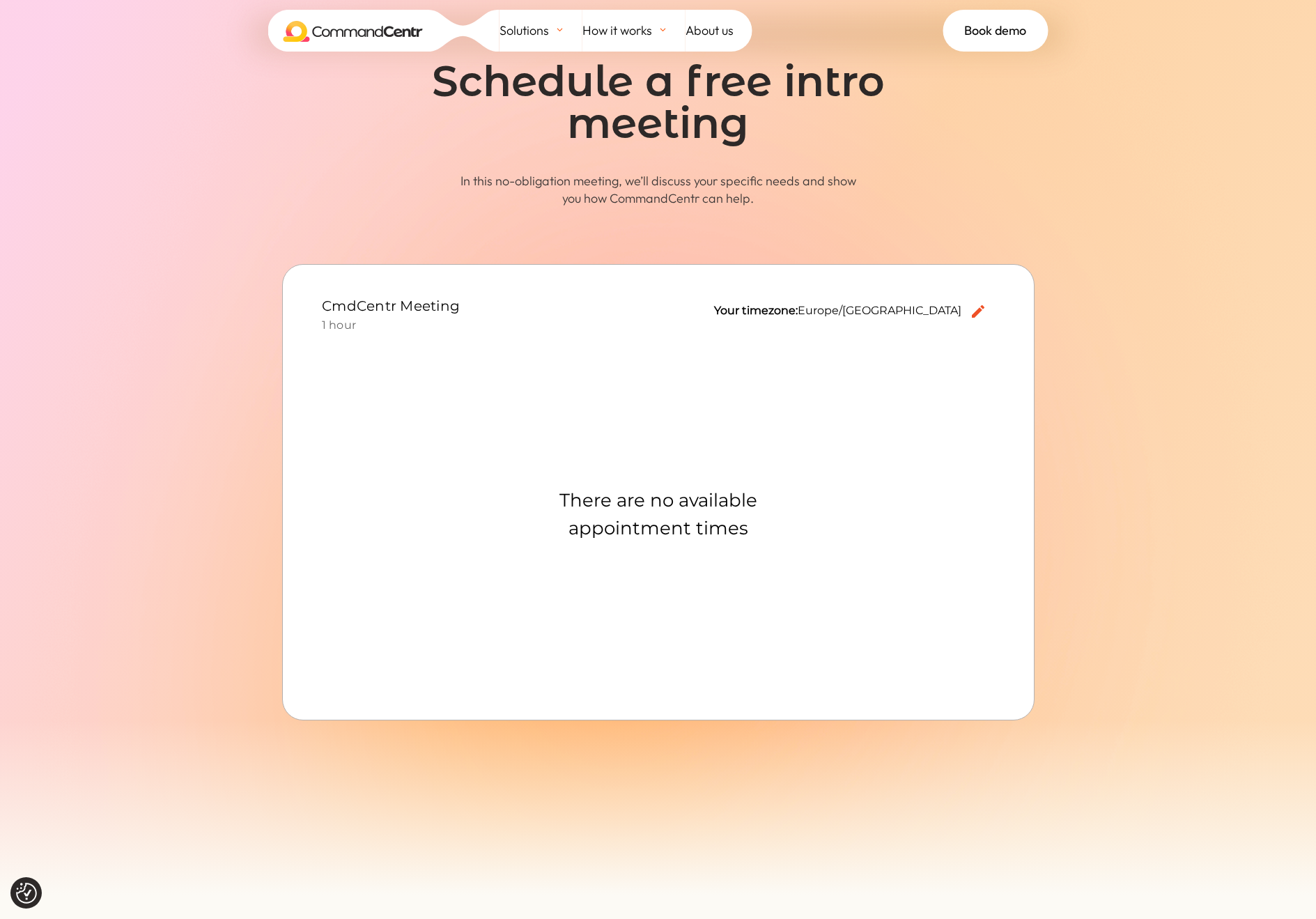
scroll to position [93, 0]
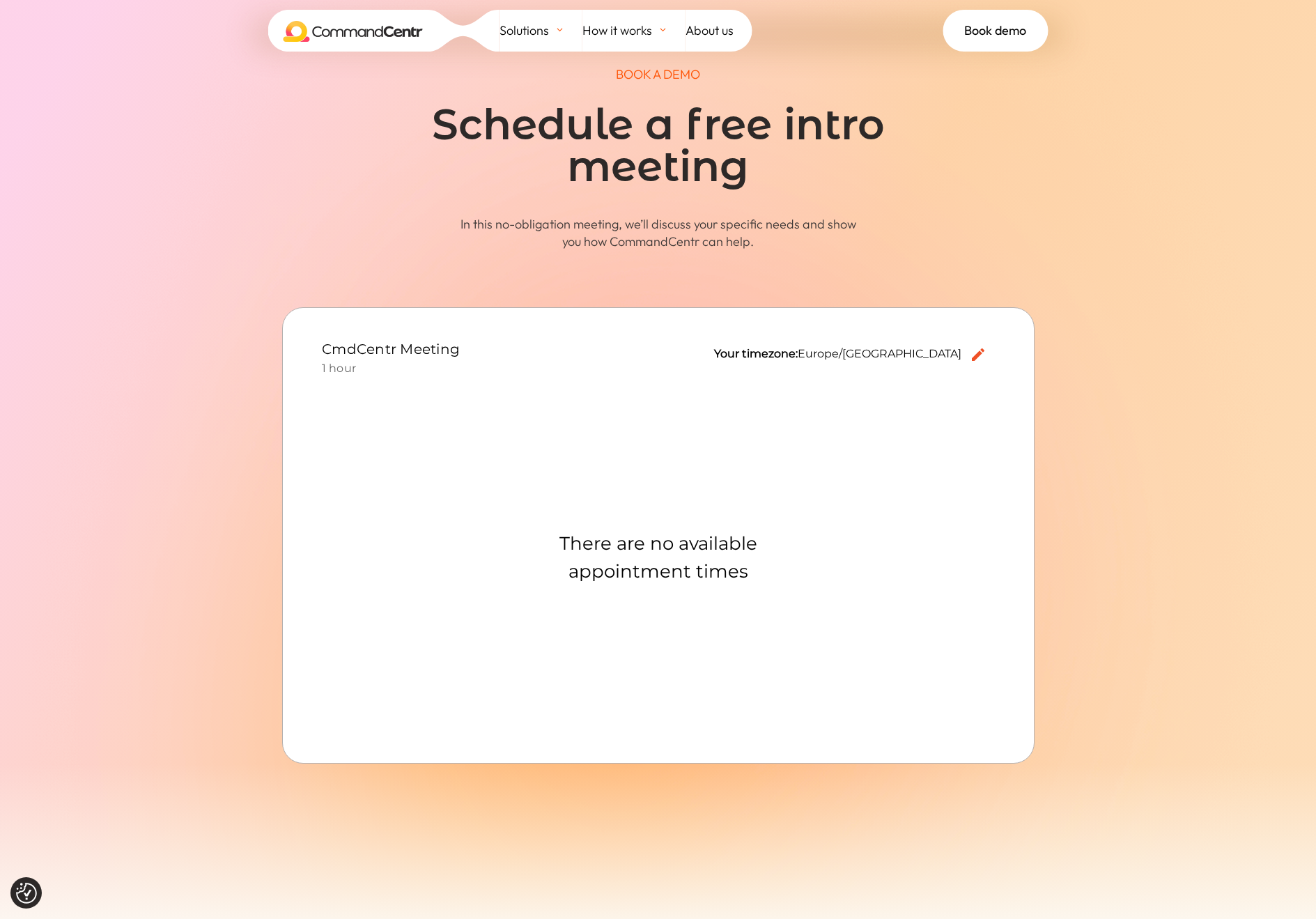
click at [1100, 498] on span at bounding box center [658, 422] width 1316 height 1030
drag, startPoint x: 682, startPoint y: 519, endPoint x: 688, endPoint y: 659, distance: 140.1
click at [688, 659] on div "There are no available appointment times" at bounding box center [658, 556] width 343 height 342
click at [685, 646] on div "There are no available appointment times" at bounding box center [658, 556] width 343 height 342
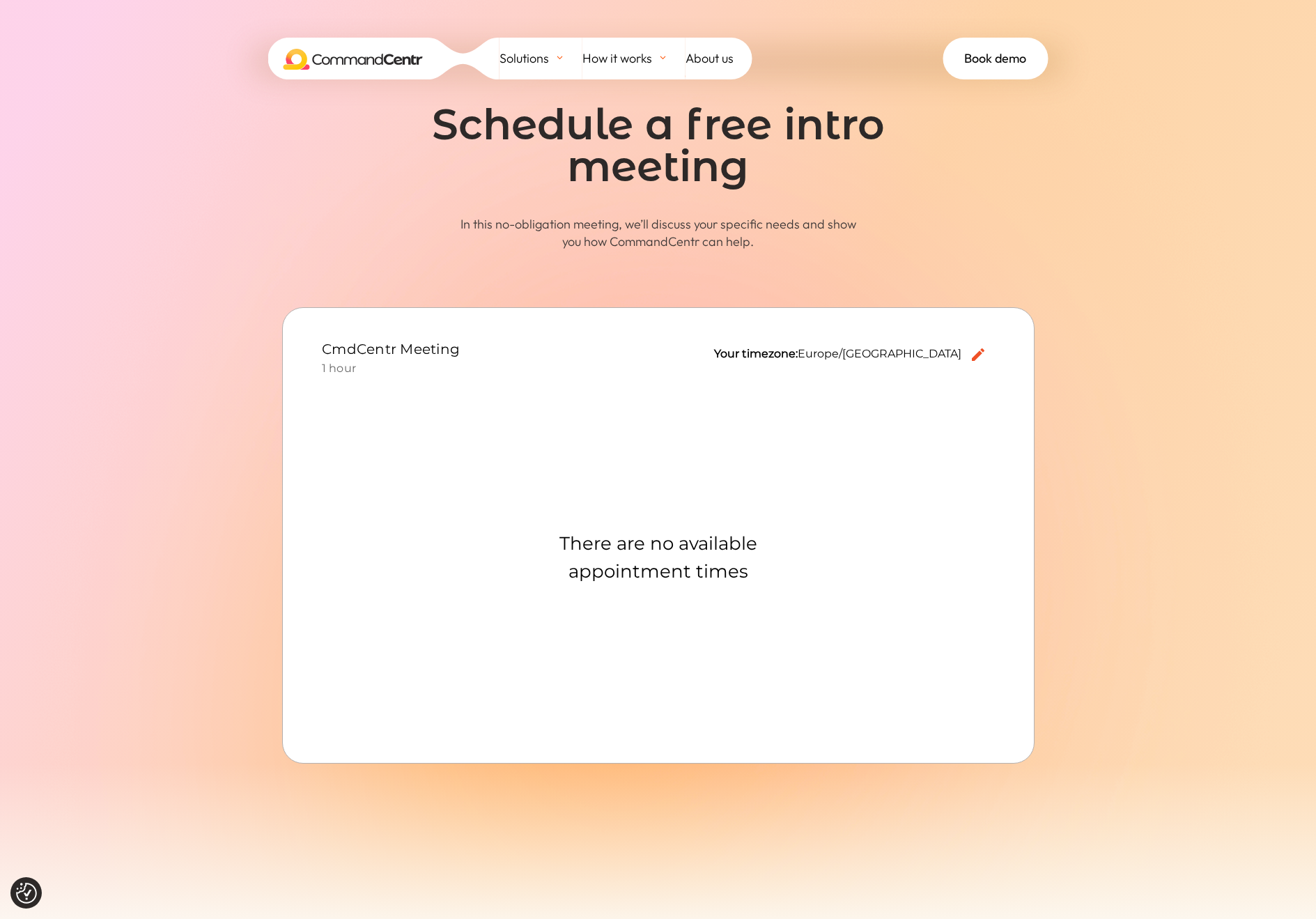
scroll to position [0, 0]
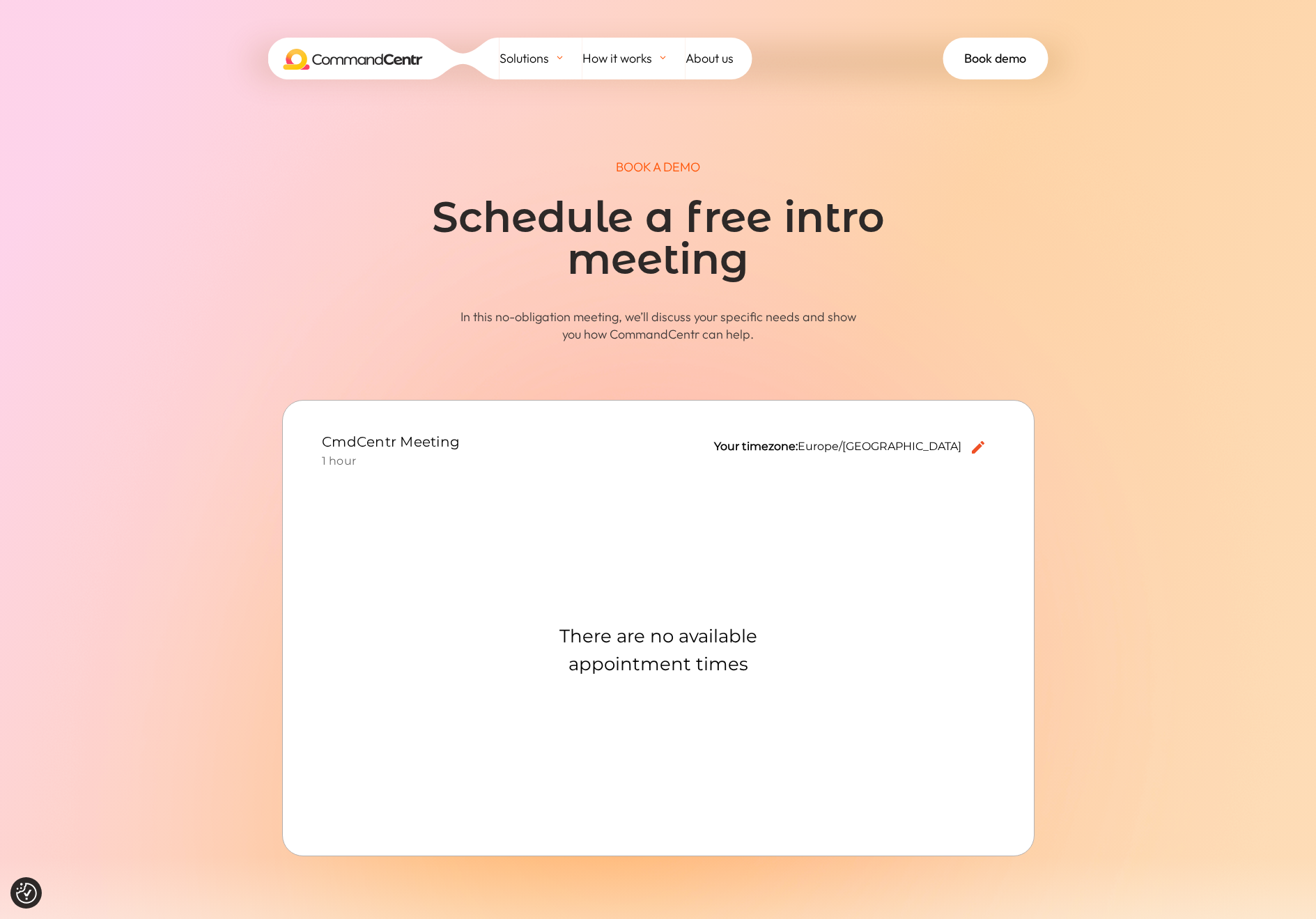
click at [505, 496] on div "There are no available appointment times" at bounding box center [658, 649] width 343 height 342
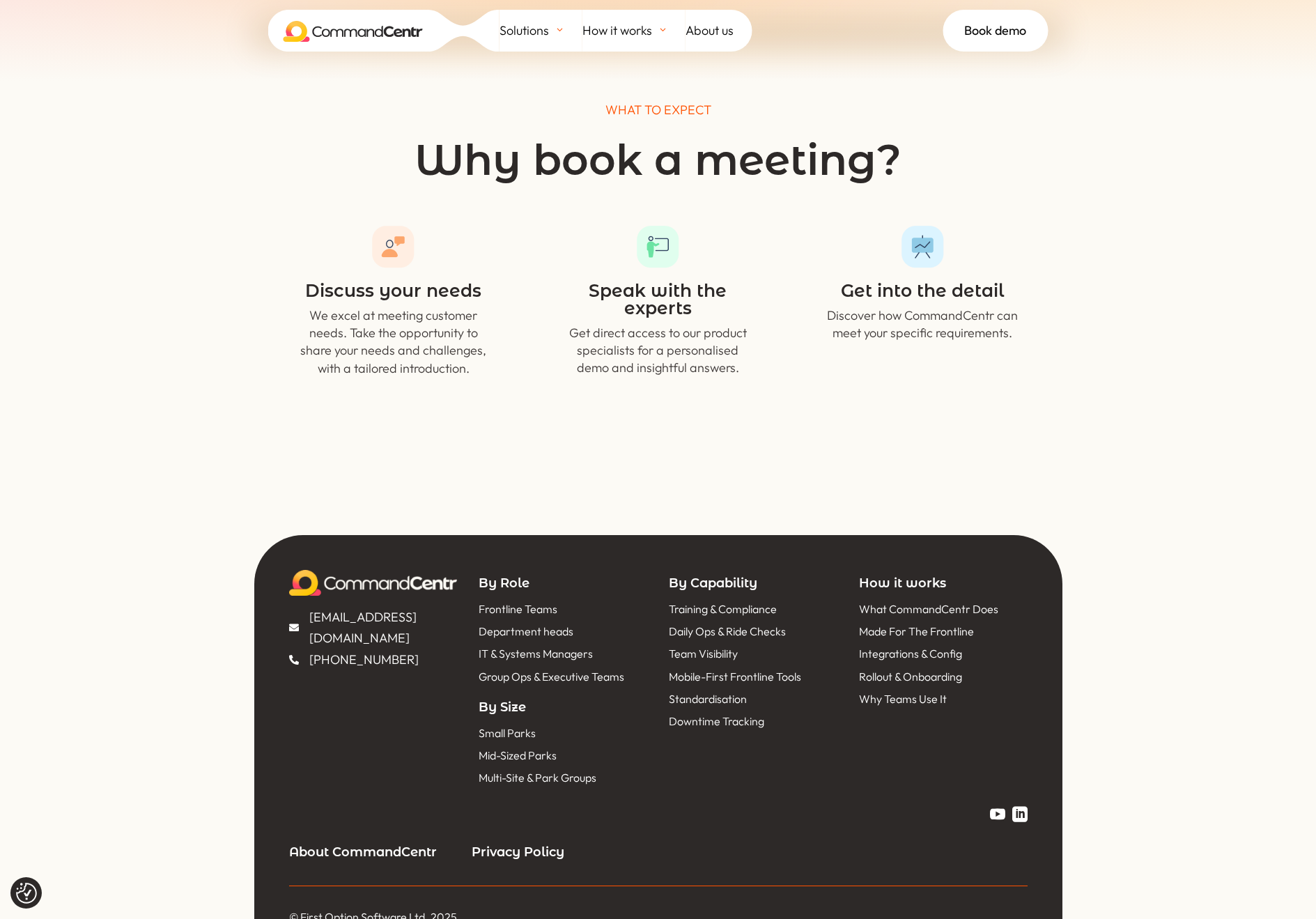
scroll to position [374, 0]
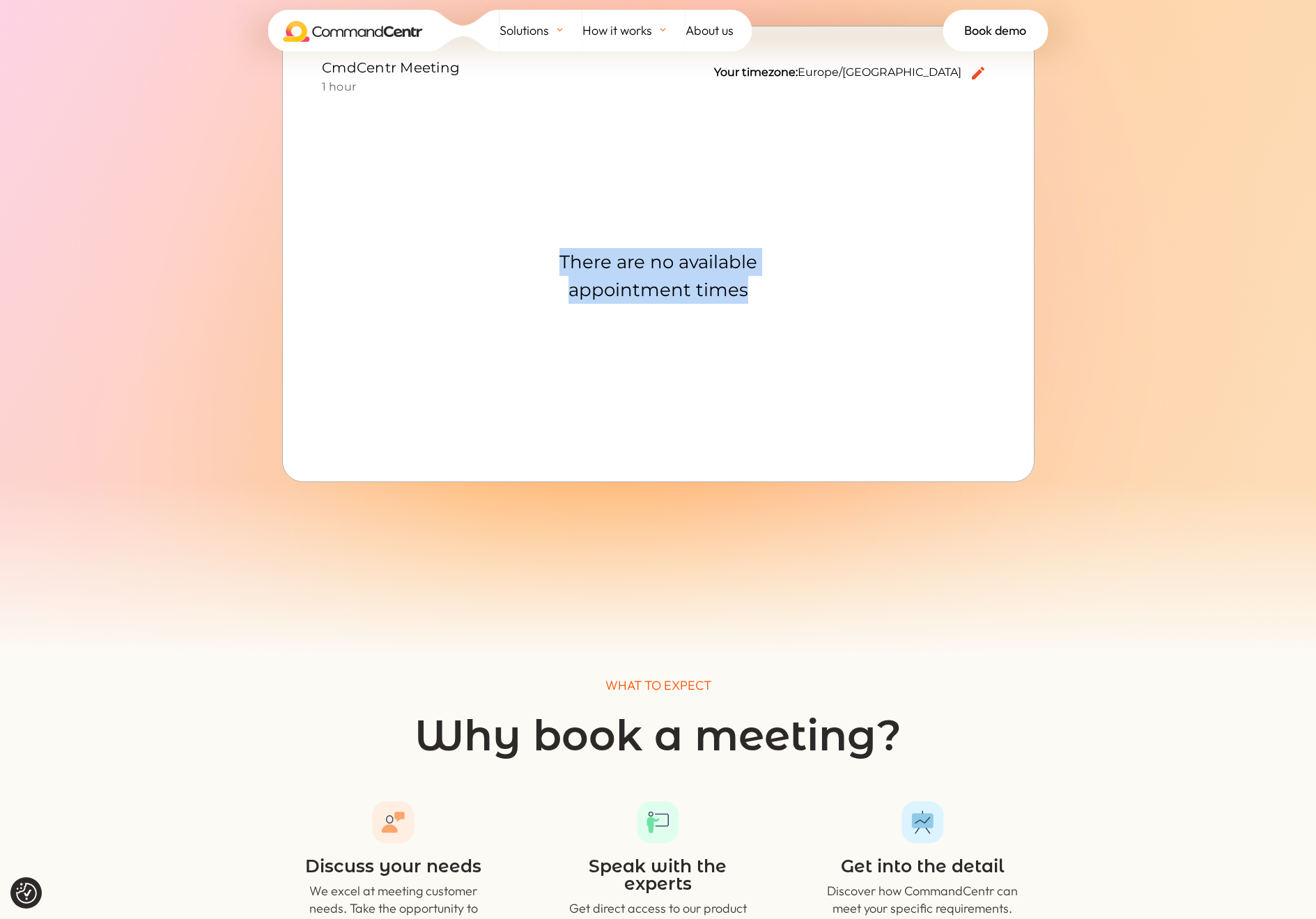
drag, startPoint x: 550, startPoint y: 233, endPoint x: 726, endPoint y: 464, distance: 290.4
click at [726, 458] on html "There are no available appointment times​ Connection lost. We're having trouble…" at bounding box center [658, 251] width 696 height 413
click at [726, 464] on div at bounding box center [658, 254] width 753 height 456
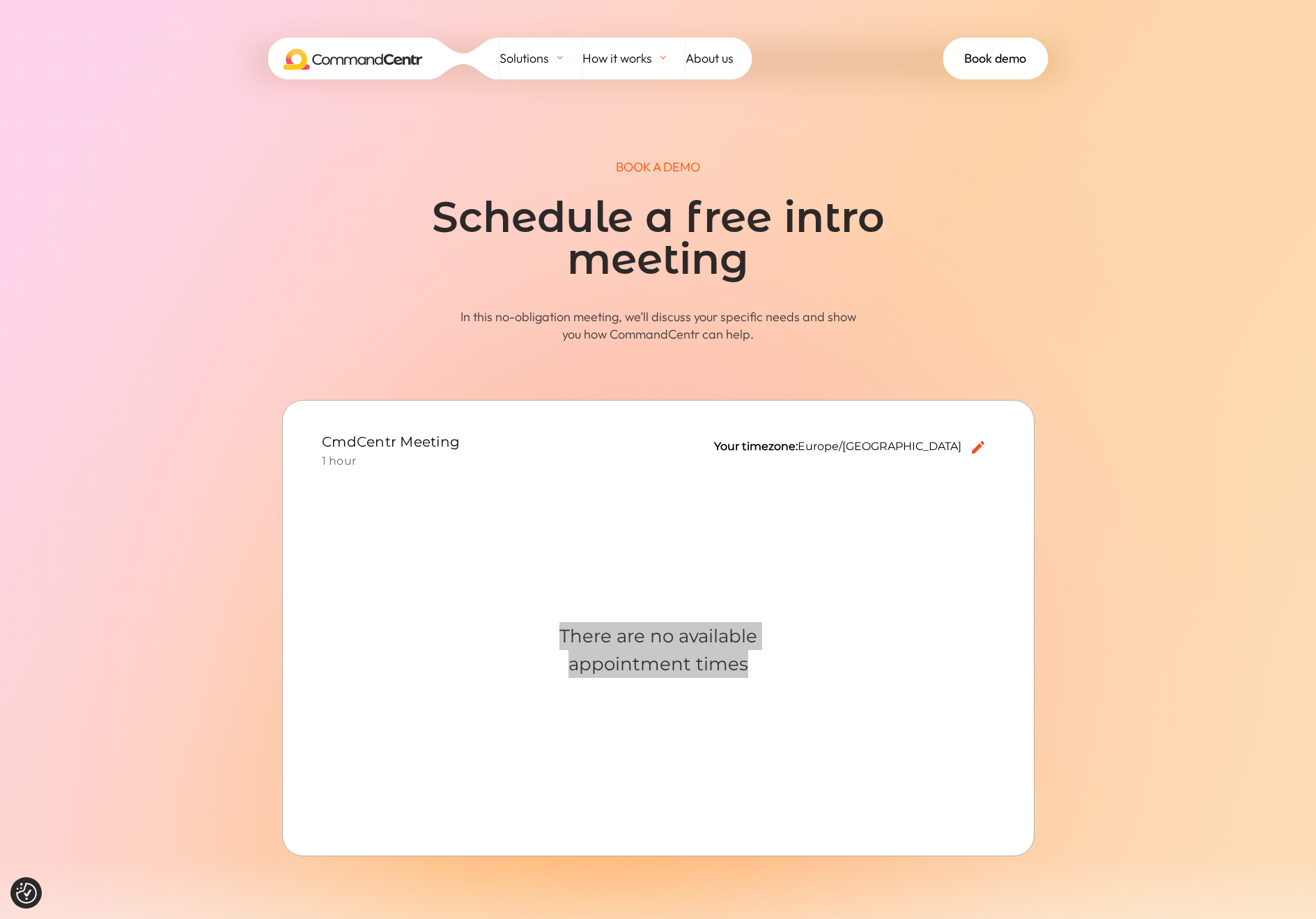
click at [625, 228] on h1 "Schedule a free intro meeting" at bounding box center [658, 241] width 530 height 91
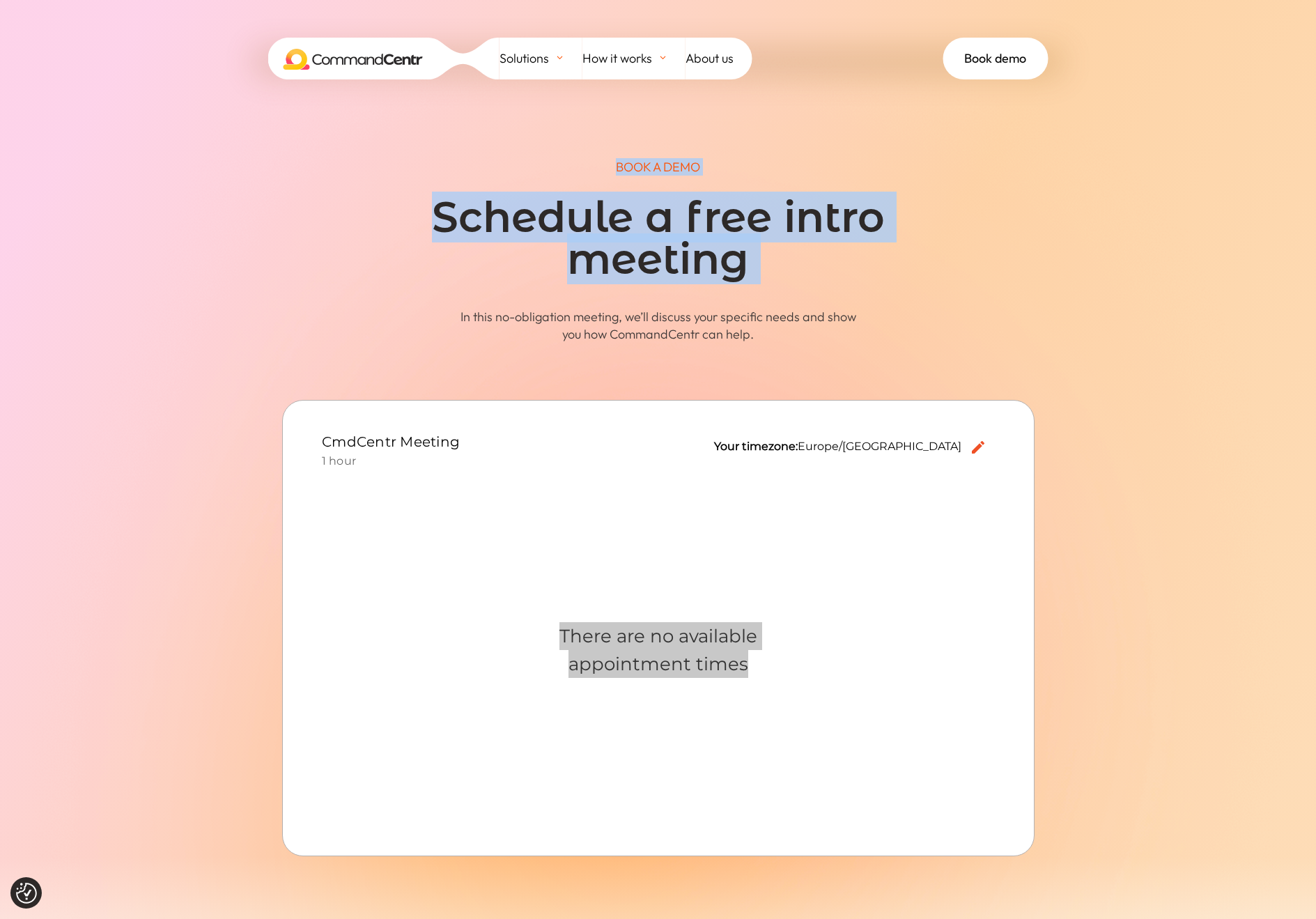
drag, startPoint x: 323, startPoint y: 169, endPoint x: 716, endPoint y: 296, distance: 413.0
click at [716, 296] on div "BOOK A DEMO Schedule a free intro meeting In this no-obligation meeting, we’ll …" at bounding box center [658, 250] width 753 height 184
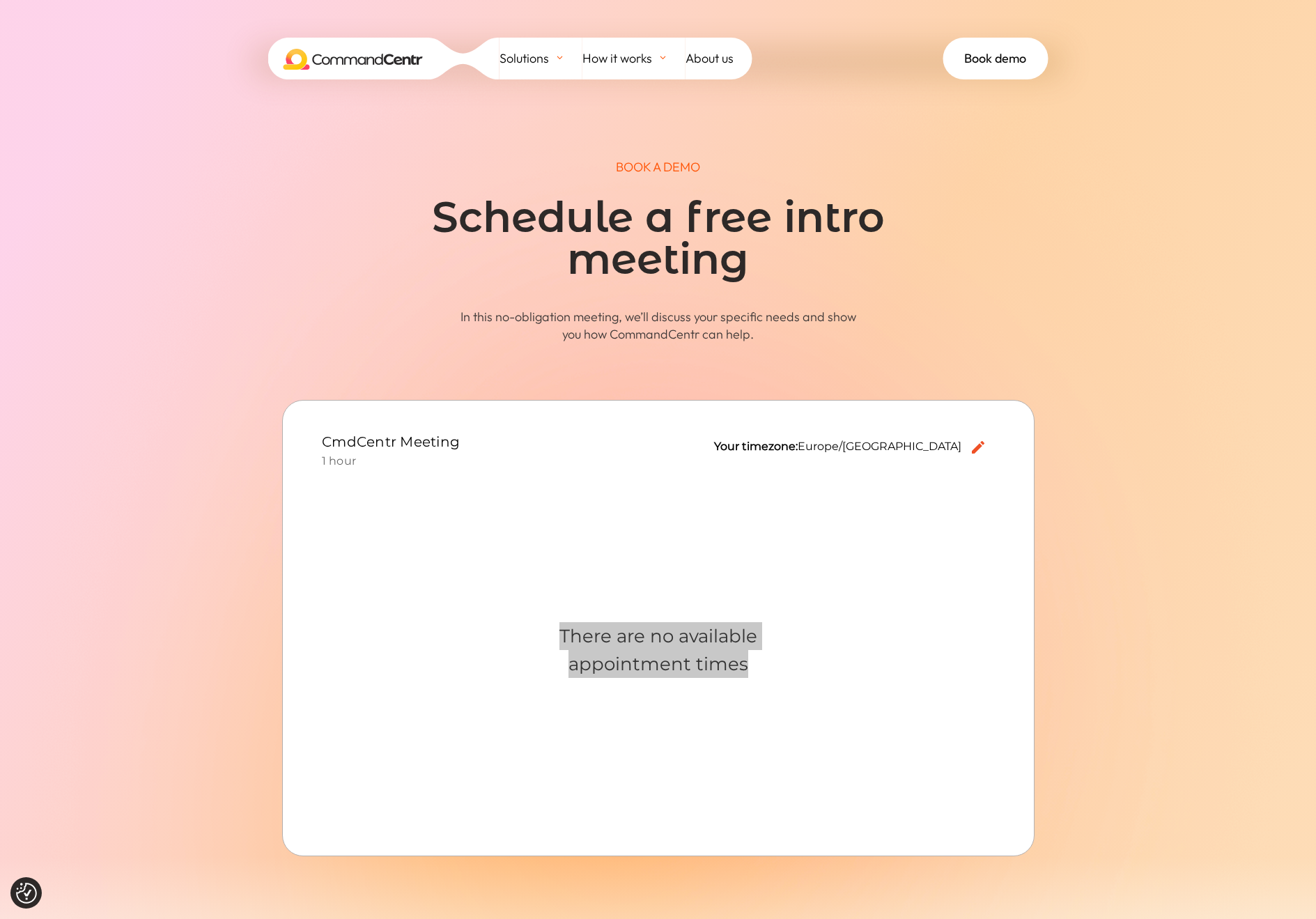
click at [716, 296] on div "BOOK A DEMO Schedule a free intro meeting In this no-obligation meeting, we’ll …" at bounding box center [658, 250] width 753 height 184
click at [745, 509] on div "There are no available appointment times" at bounding box center [658, 649] width 343 height 342
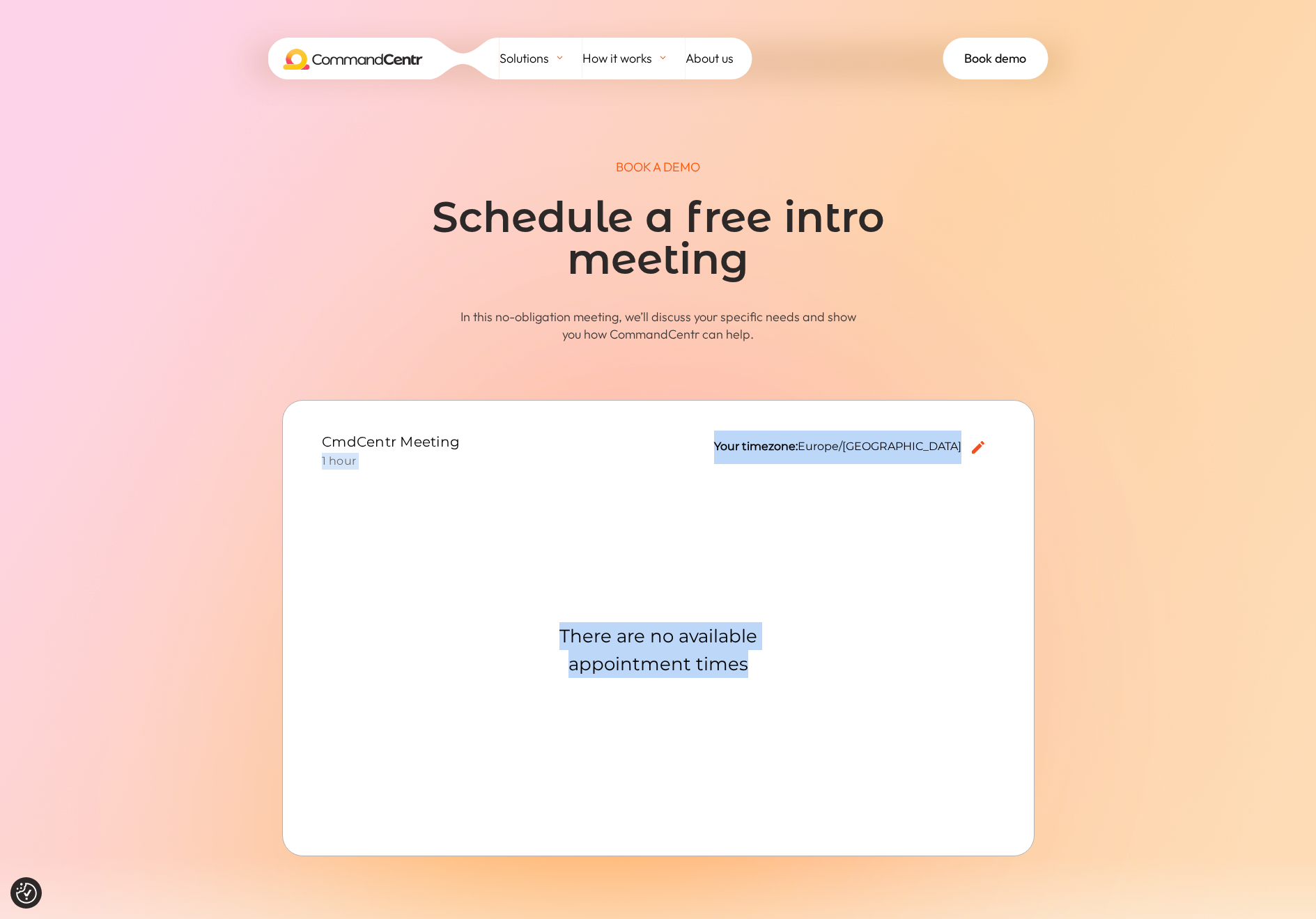
drag, startPoint x: 623, startPoint y: 449, endPoint x: 959, endPoint y: 709, distance: 424.8
click at [959, 737] on div "CmdCentr Meeting 1 hour Your timezone: [GEOGRAPHIC_DATA]/[GEOGRAPHIC_DATA] edit…" at bounding box center [658, 626] width 673 height 391
click at [959, 709] on div "Sorry, that time was just booked and is no longer available. Please choose anot…" at bounding box center [658, 649] width 673 height 342
drag, startPoint x: 886, startPoint y: 722, endPoint x: 300, endPoint y: 410, distance: 663.9
click at [310, 419] on html "There are no available appointment times​ Connection lost. We're having trouble…" at bounding box center [658, 626] width 696 height 413
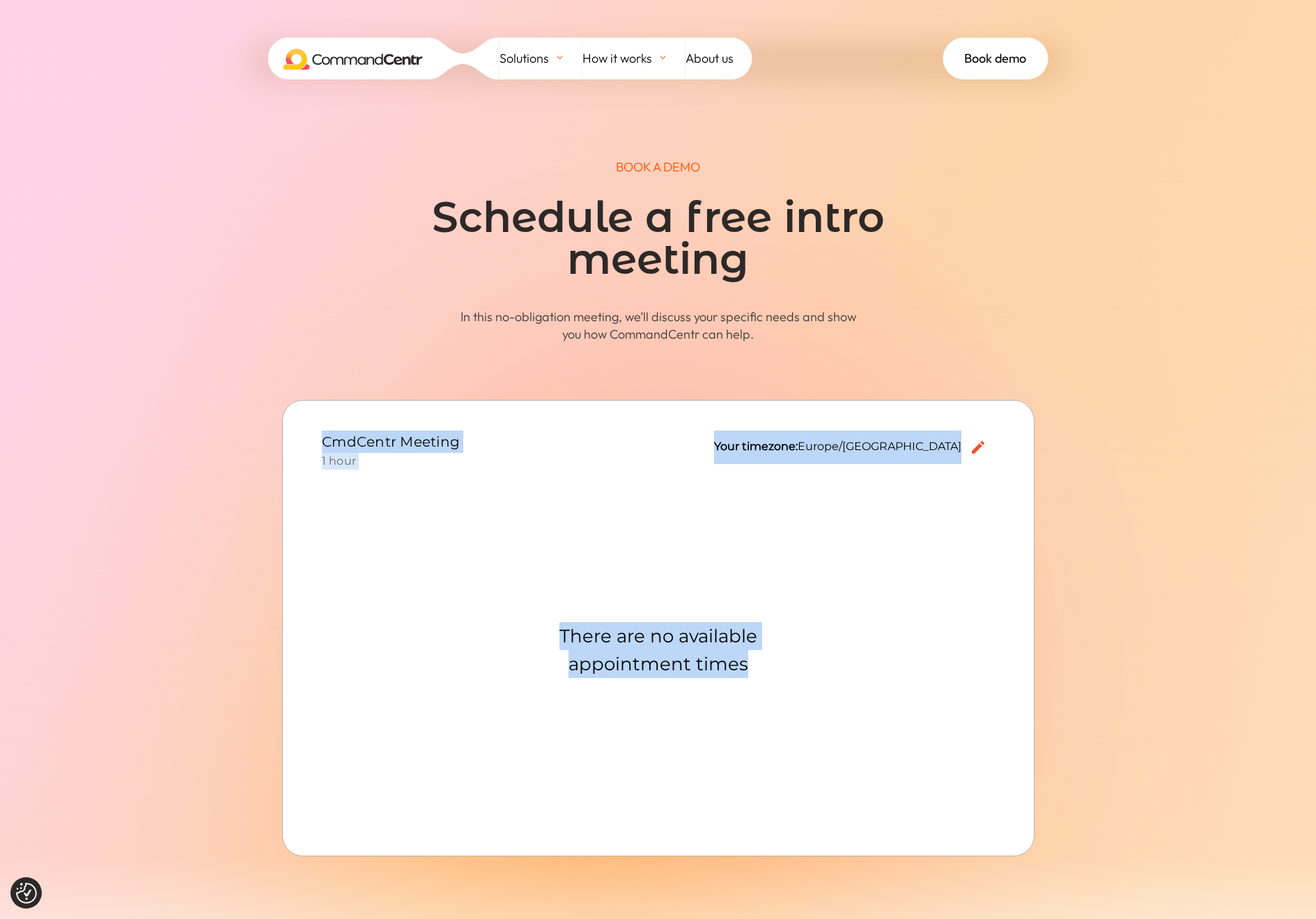
click at [683, 539] on div "There are no available appointment times" at bounding box center [658, 649] width 343 height 342
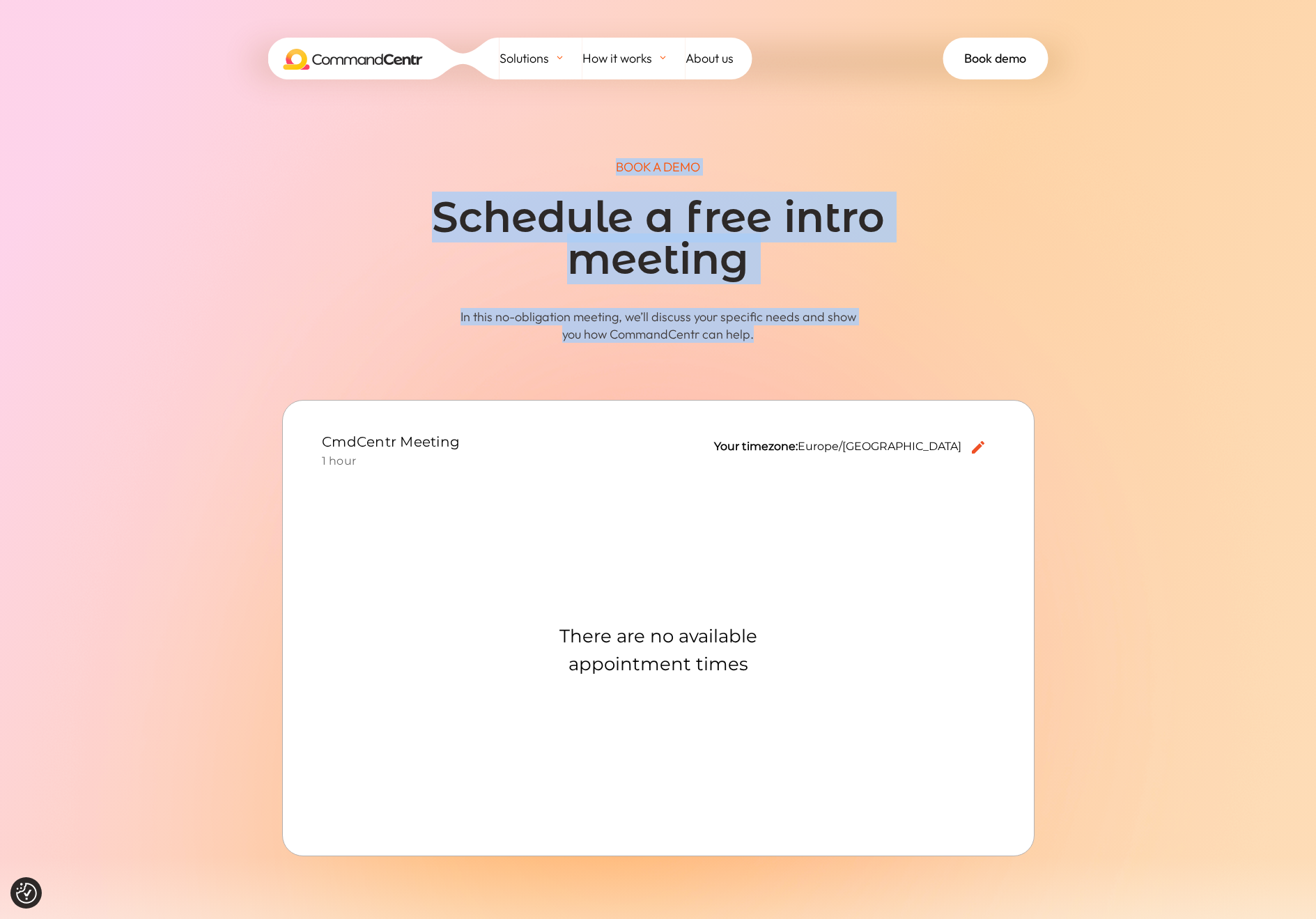
drag, startPoint x: 1012, startPoint y: 345, endPoint x: 529, endPoint y: 158, distance: 517.9
click at [529, 158] on div "BOOK A DEMO Schedule a free intro meeting In this no-obligation meeting, we’ll …" at bounding box center [658, 250] width 753 height 222
drag, startPoint x: 528, startPoint y: 142, endPoint x: 1032, endPoint y: 342, distance: 542.2
click at [1032, 359] on div "BOOK A DEMO Schedule a free intro meeting In this no-obligation meeting, we’ll …" at bounding box center [658, 250] width 753 height 222
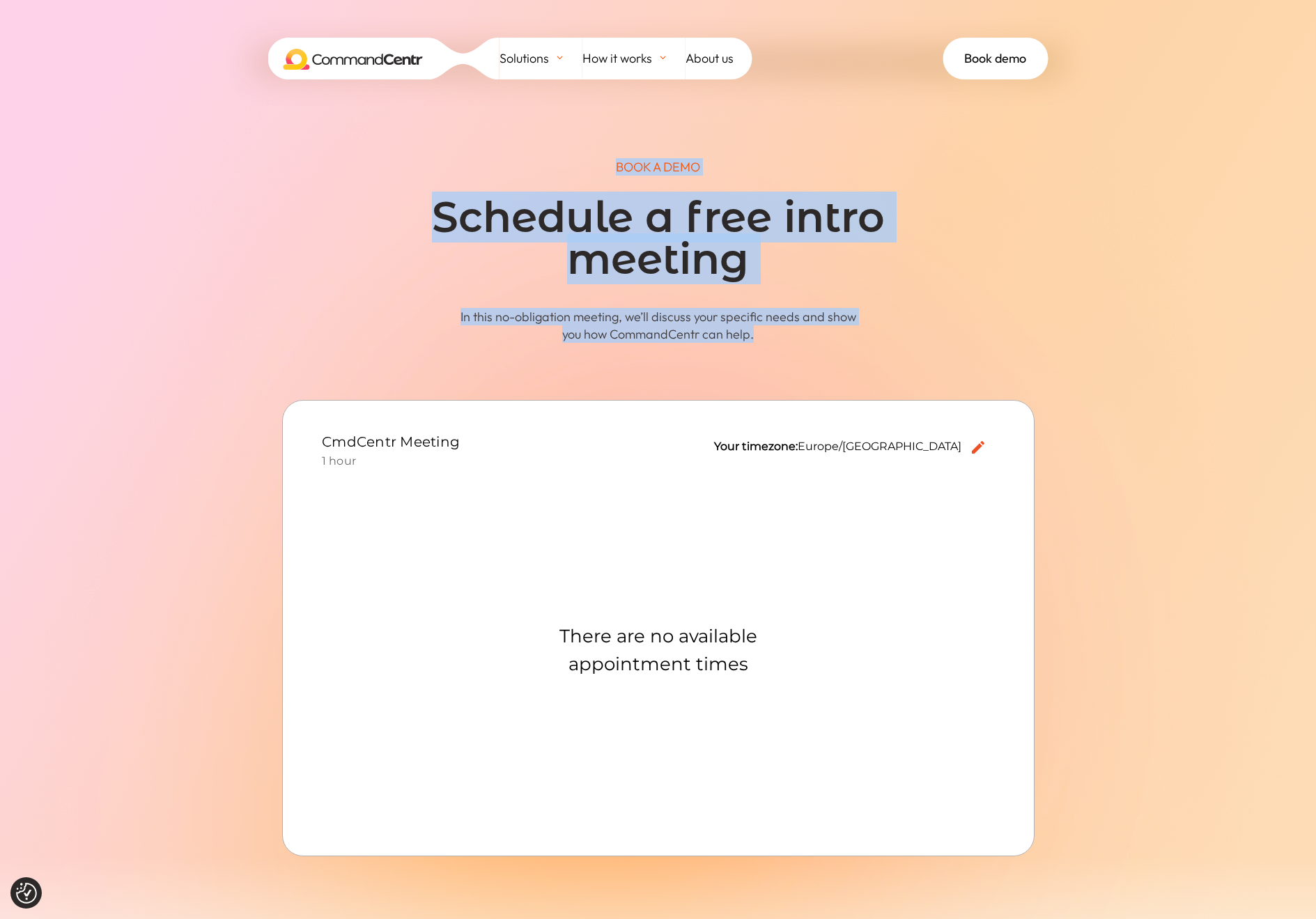
click at [1032, 342] on div "BOOK A DEMO Schedule a free intro meeting In this no-obligation meeting, we’ll …" at bounding box center [658, 250] width 753 height 184
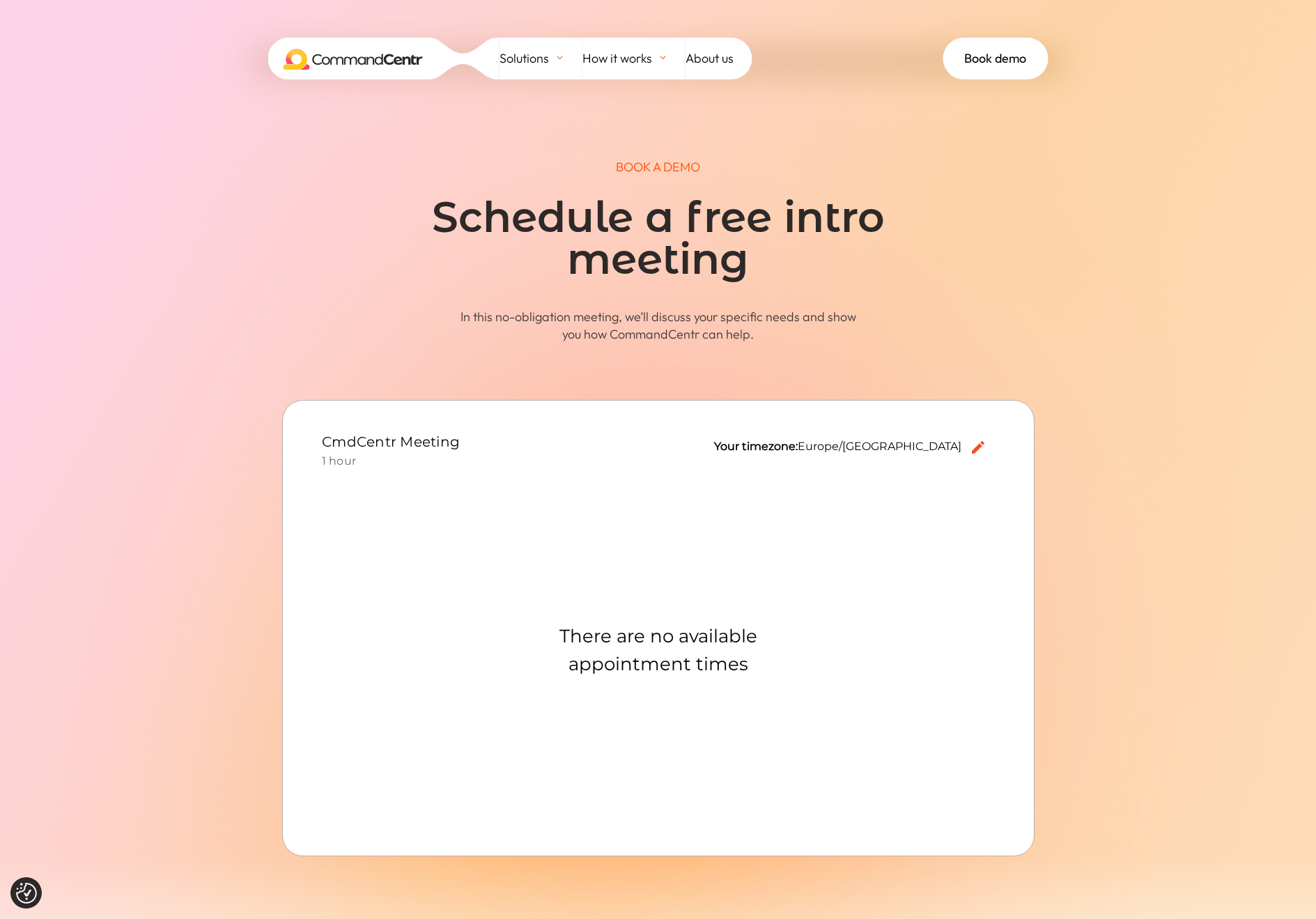
click at [1031, 350] on div "BOOK A DEMO Schedule a free intro meeting In this no-obligation meeting, we’ll …" at bounding box center [658, 250] width 753 height 222
click at [1225, 353] on span at bounding box center [658, 515] width 1316 height 1030
click at [970, 454] on icon "edit" at bounding box center [977, 446] width 17 height 17
select select "Europe/[GEOGRAPHIC_DATA]"
click at [919, 452] on span "Europe/[GEOGRAPHIC_DATA]" at bounding box center [846, 455] width 163 height 45
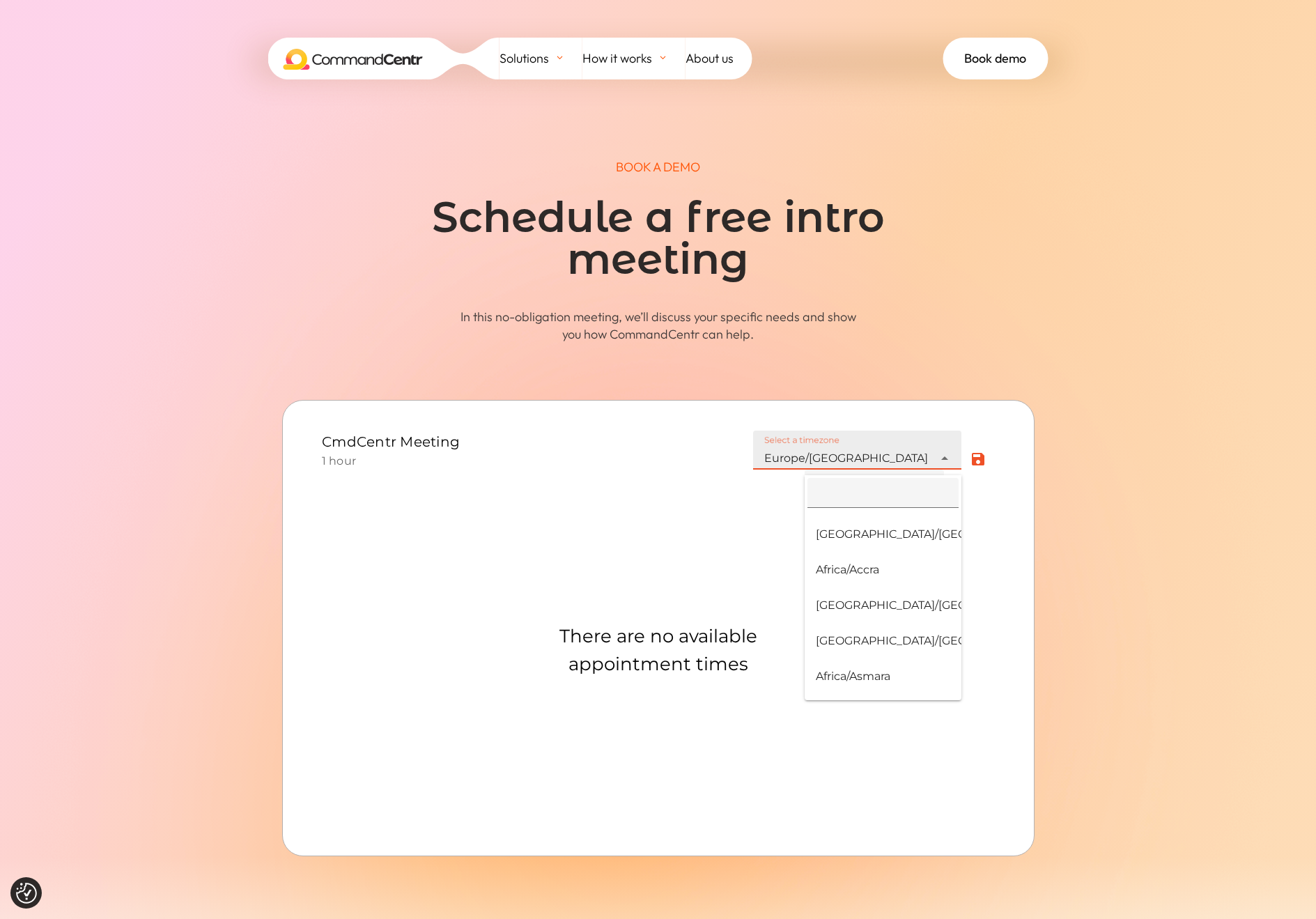
scroll to position [15176, 0]
click at [1068, 522] on span at bounding box center [658, 515] width 1316 height 1030
click at [1077, 263] on span at bounding box center [658, 515] width 1316 height 1030
drag, startPoint x: 1044, startPoint y: 308, endPoint x: 1037, endPoint y: 312, distance: 8.1
click at [1037, 312] on span at bounding box center [658, 515] width 1316 height 1030
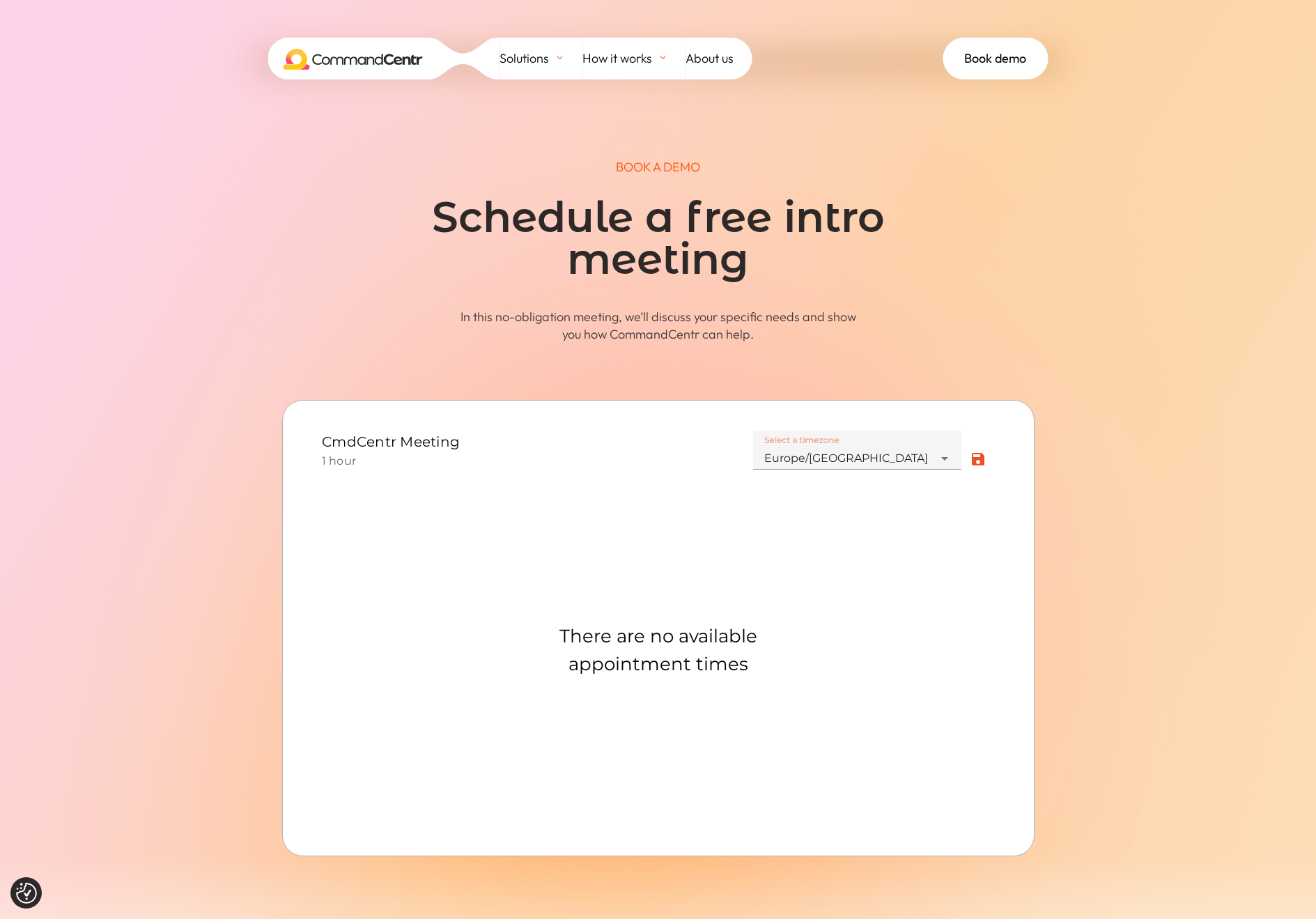
click at [571, 730] on div "There are no available appointment times" at bounding box center [658, 649] width 343 height 342
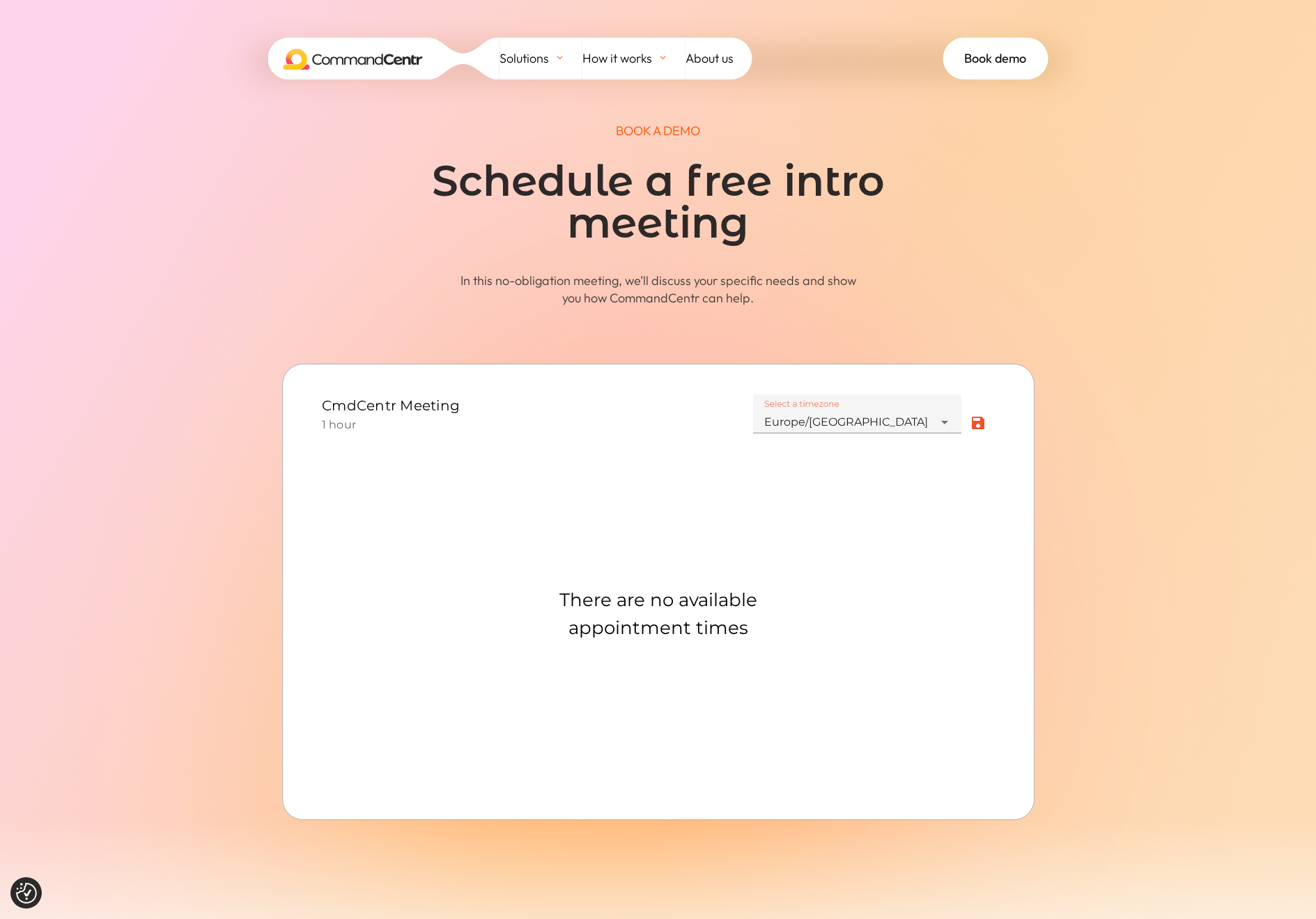
scroll to position [87, 0]
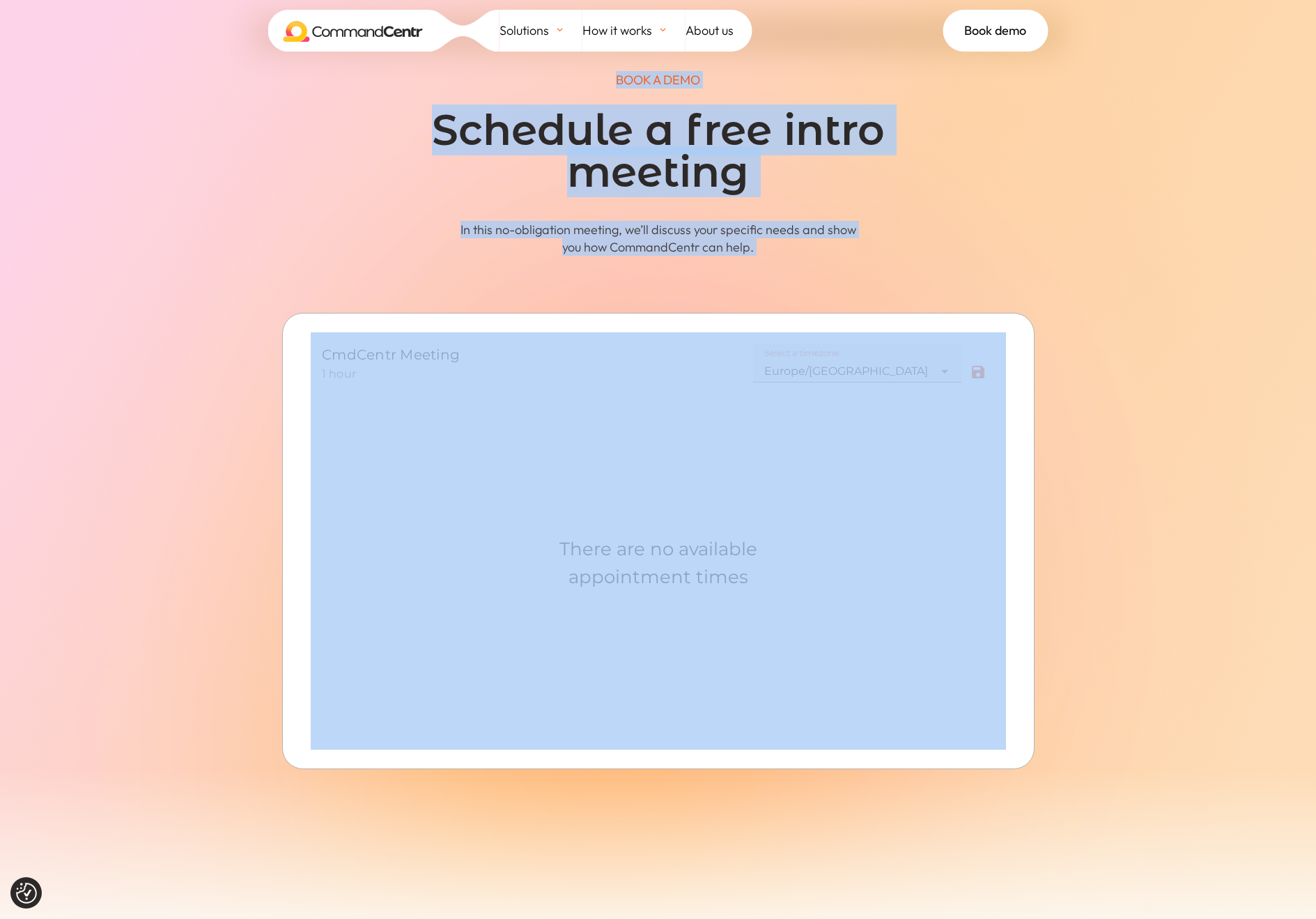
drag, startPoint x: 531, startPoint y: 605, endPoint x: 993, endPoint y: 715, distance: 474.9
click at [1121, 707] on span at bounding box center [658, 428] width 1316 height 1030
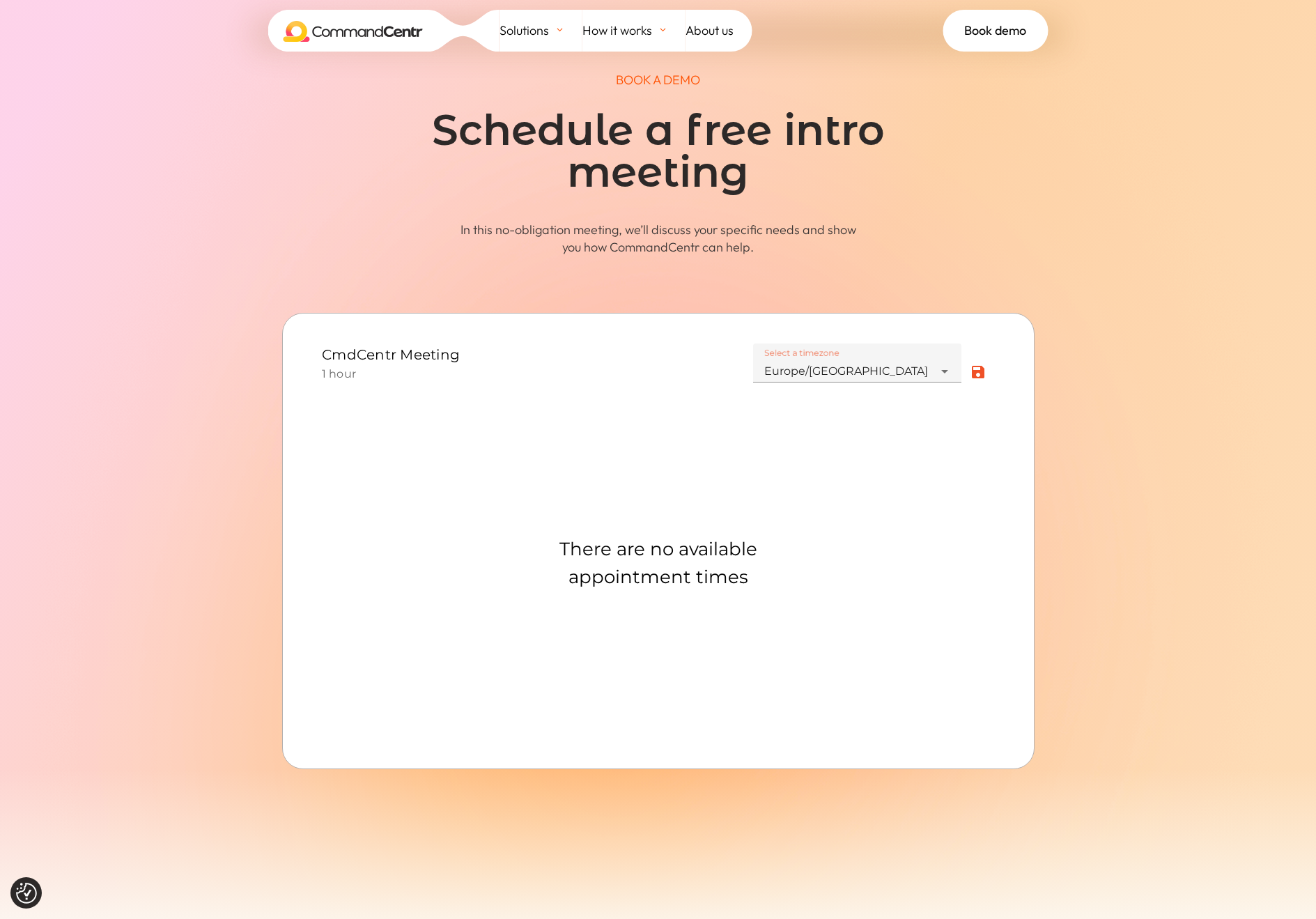
scroll to position [0, 0]
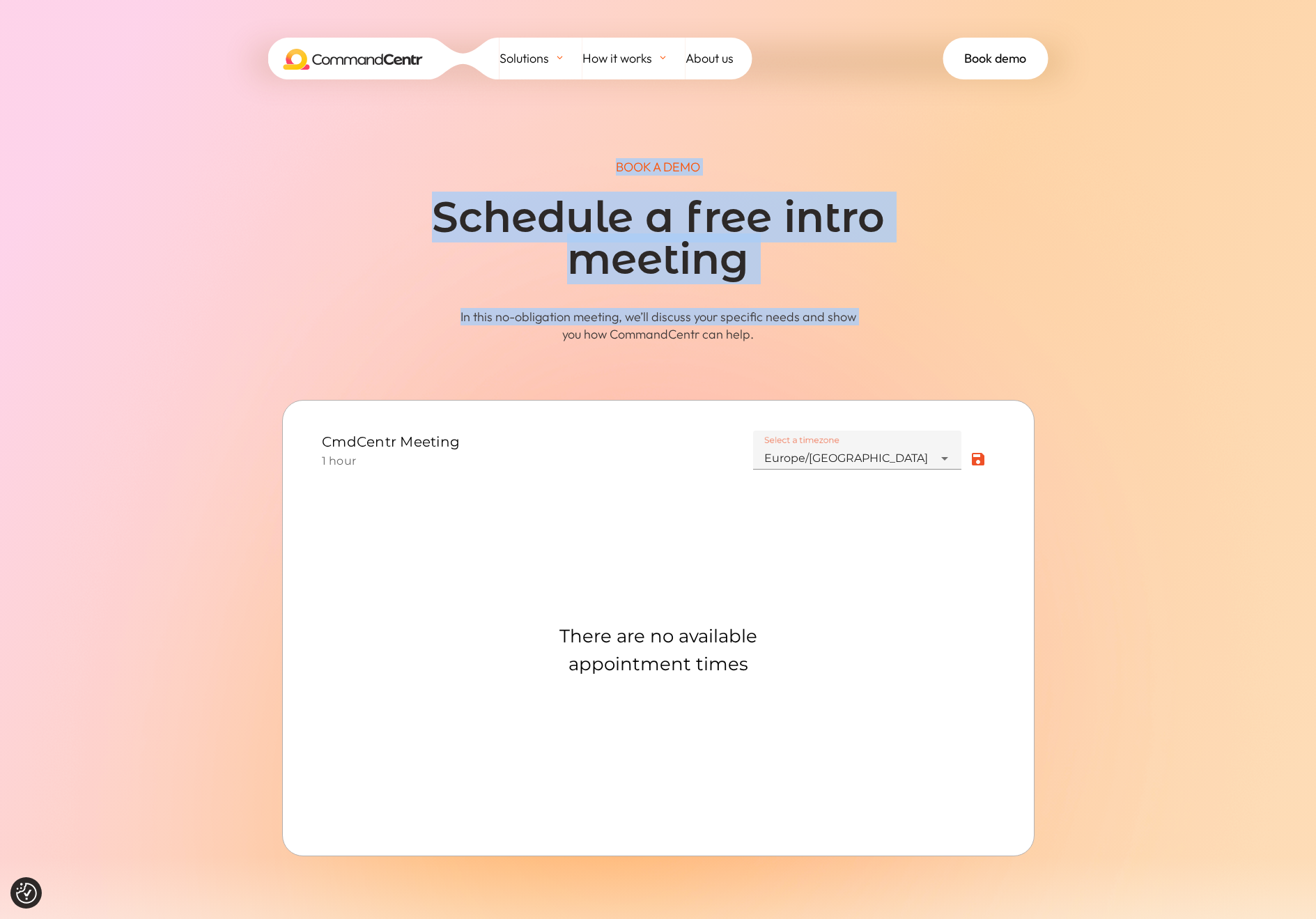
drag, startPoint x: 1123, startPoint y: 776, endPoint x: 413, endPoint y: 330, distance: 838.5
click at [414, 330] on div "BOOK A DEMO Schedule a free intro meeting In this no-obligation meeting, we’ll …" at bounding box center [658, 515] width 1316 height 1030
click at [413, 330] on div "BOOK A DEMO Schedule a free intro meeting In this no-obligation meeting, we’ll …" at bounding box center [658, 250] width 753 height 184
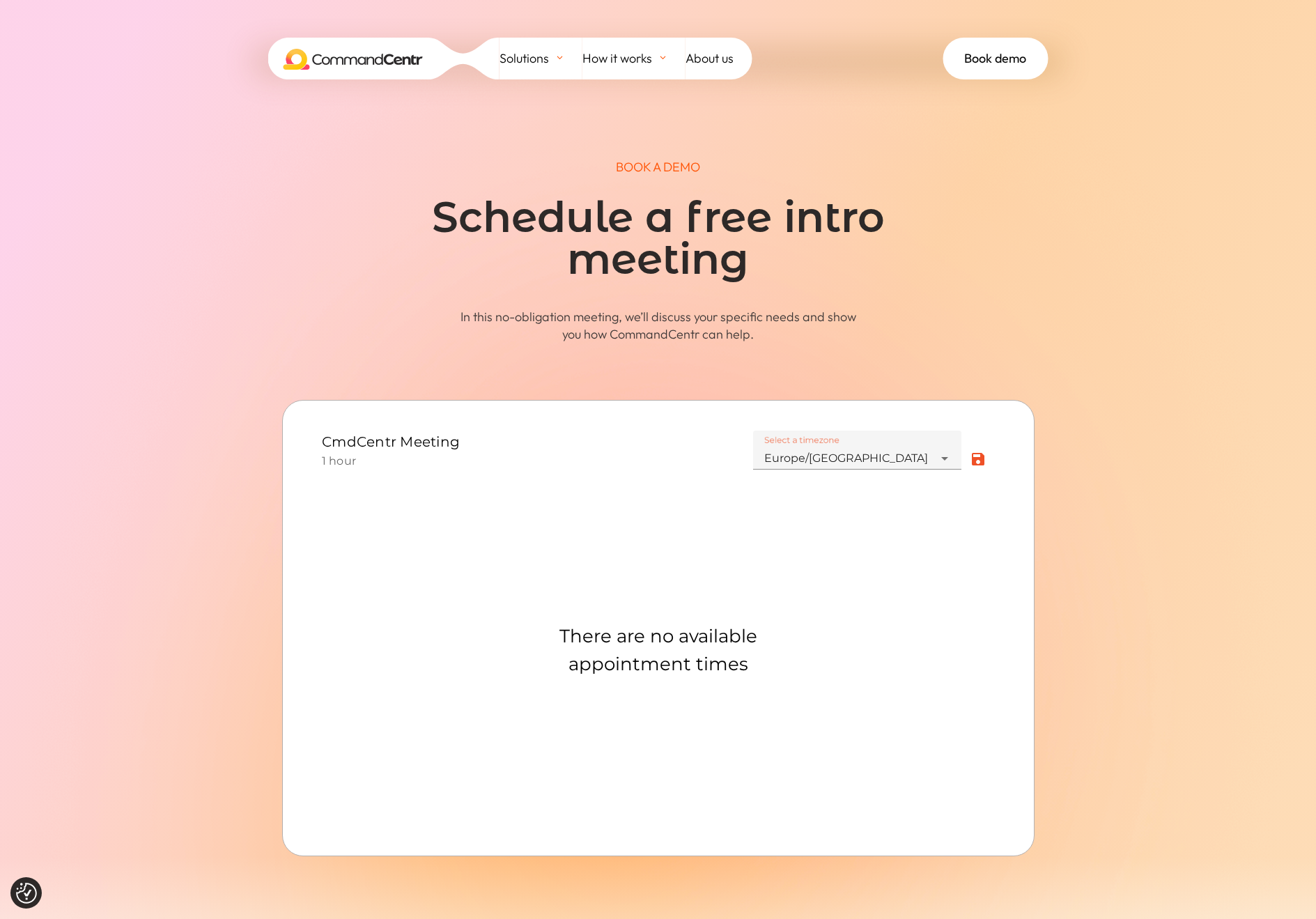
scroll to position [136, 0]
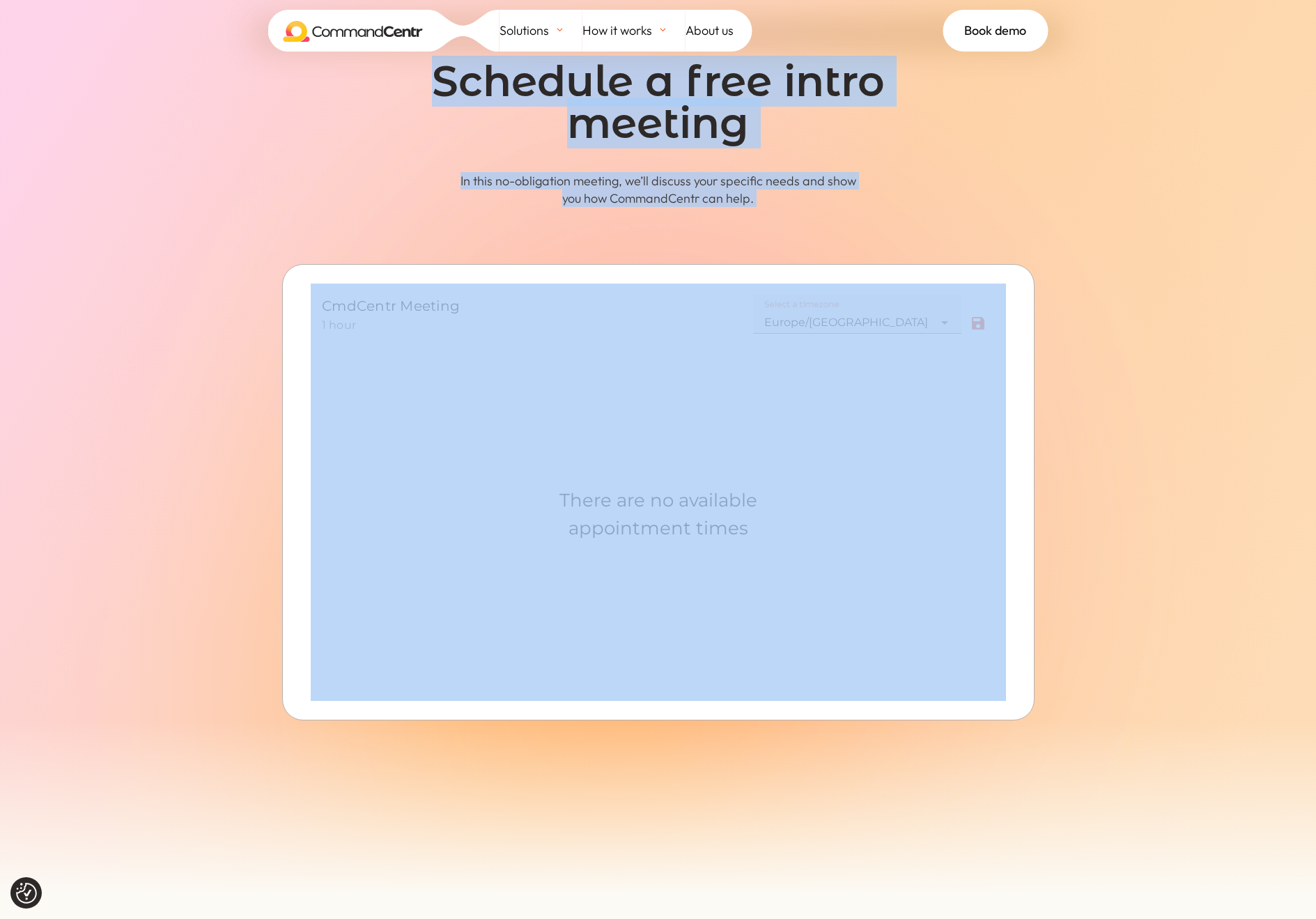
drag, startPoint x: 277, startPoint y: 222, endPoint x: 940, endPoint y: 741, distance: 842.0
click at [940, 741] on div "BOOK A DEMO Schedule a free intro meeting In this no-obligation meeting, we’ll …" at bounding box center [658, 379] width 1316 height 1030
drag, startPoint x: 1032, startPoint y: 684, endPoint x: 682, endPoint y: 413, distance: 442.7
click at [1032, 684] on div at bounding box center [658, 492] width 753 height 456
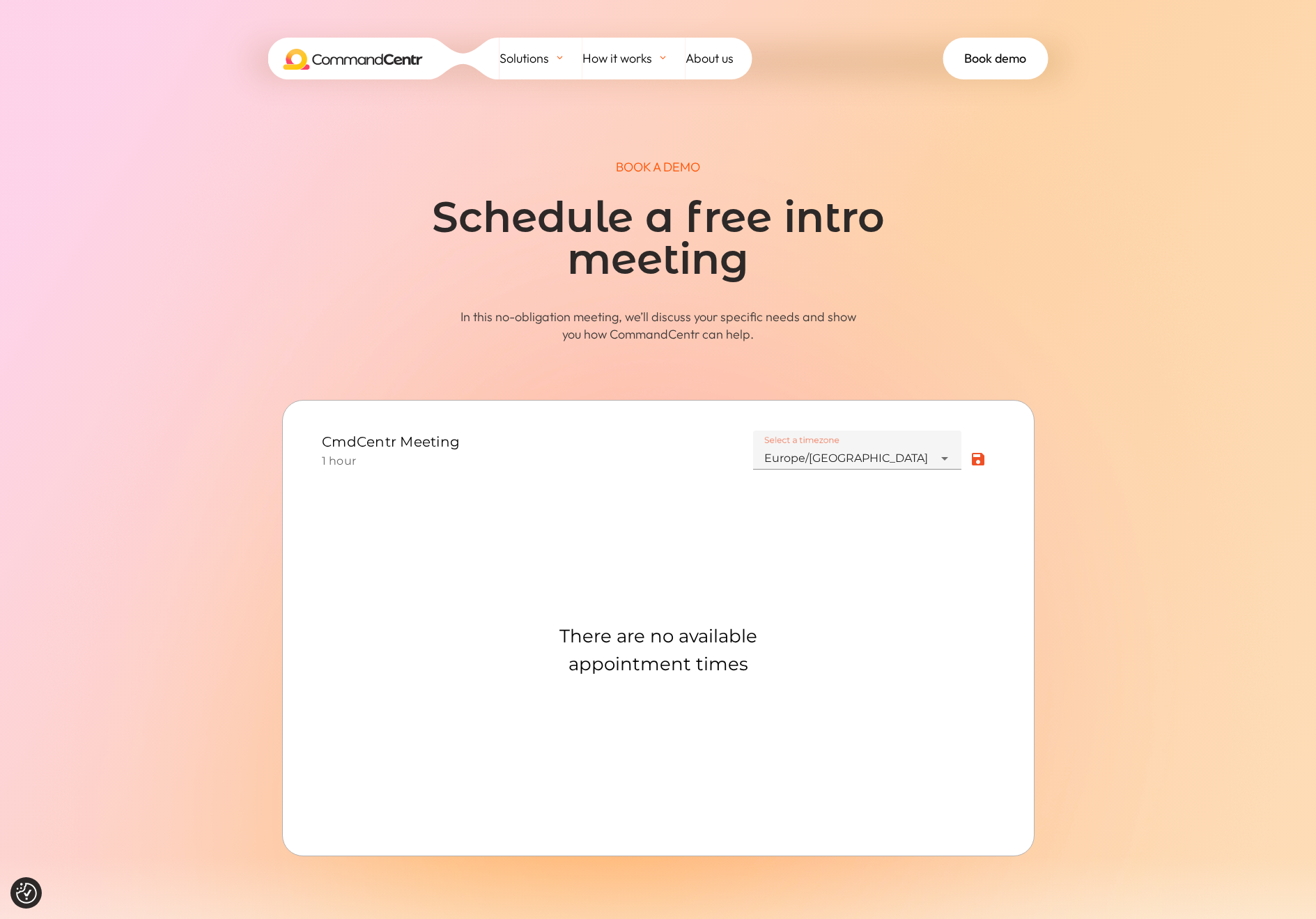
scroll to position [49, 0]
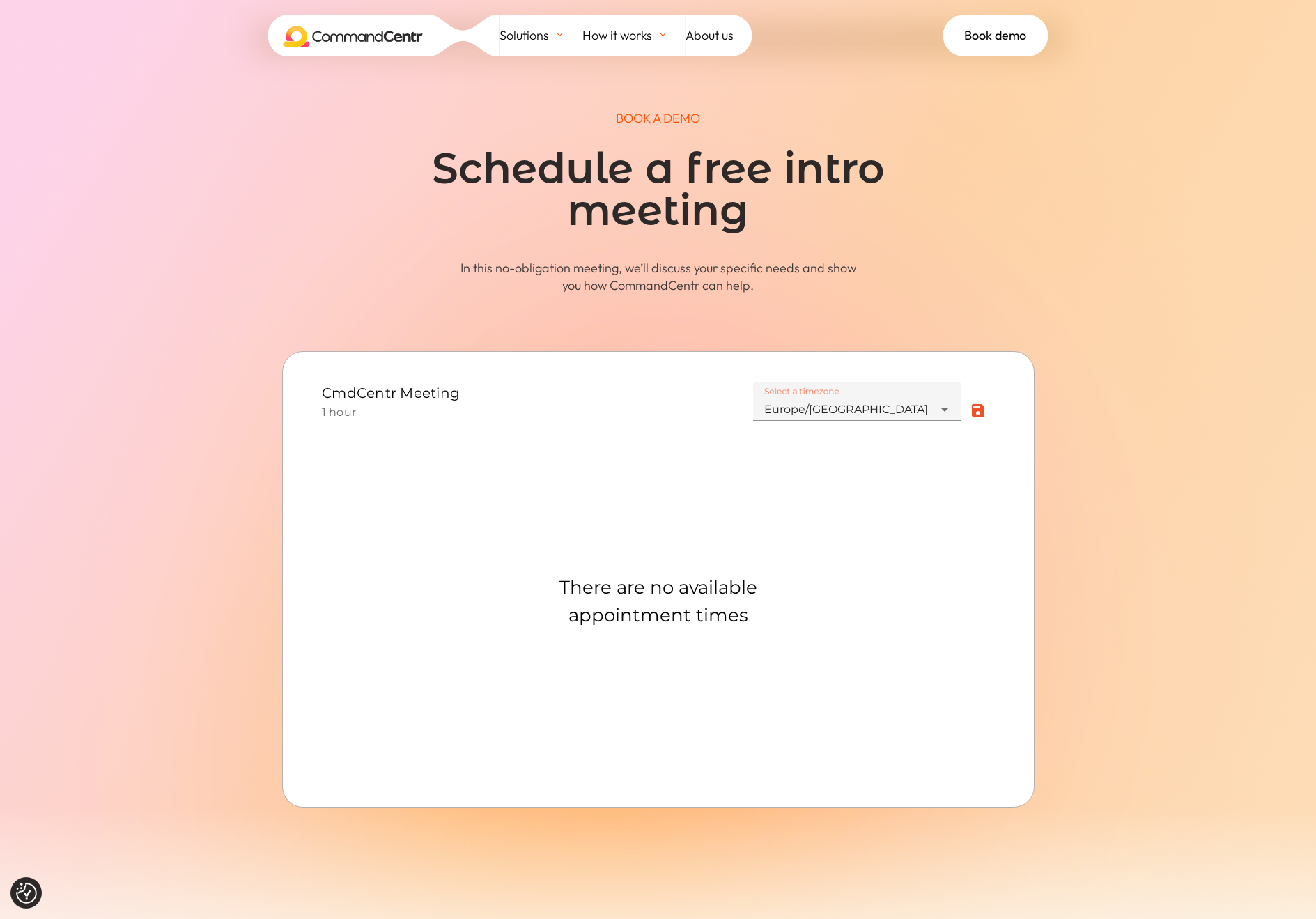
drag, startPoint x: 1120, startPoint y: 763, endPoint x: 204, endPoint y: 185, distance: 1083.1
click at [204, 185] on span at bounding box center [658, 466] width 1316 height 1030
click at [430, 274] on div "BOOK A DEMO Schedule a free intro meeting In this no-obligation meeting, we’ll …" at bounding box center [658, 201] width 753 height 184
drag, startPoint x: 435, startPoint y: 135, endPoint x: 1219, endPoint y: 773, distance: 1010.8
click at [1219, 773] on div "BOOK A DEMO Schedule a free intro meeting In this no-obligation meeting, we’ll …" at bounding box center [658, 466] width 1316 height 1030
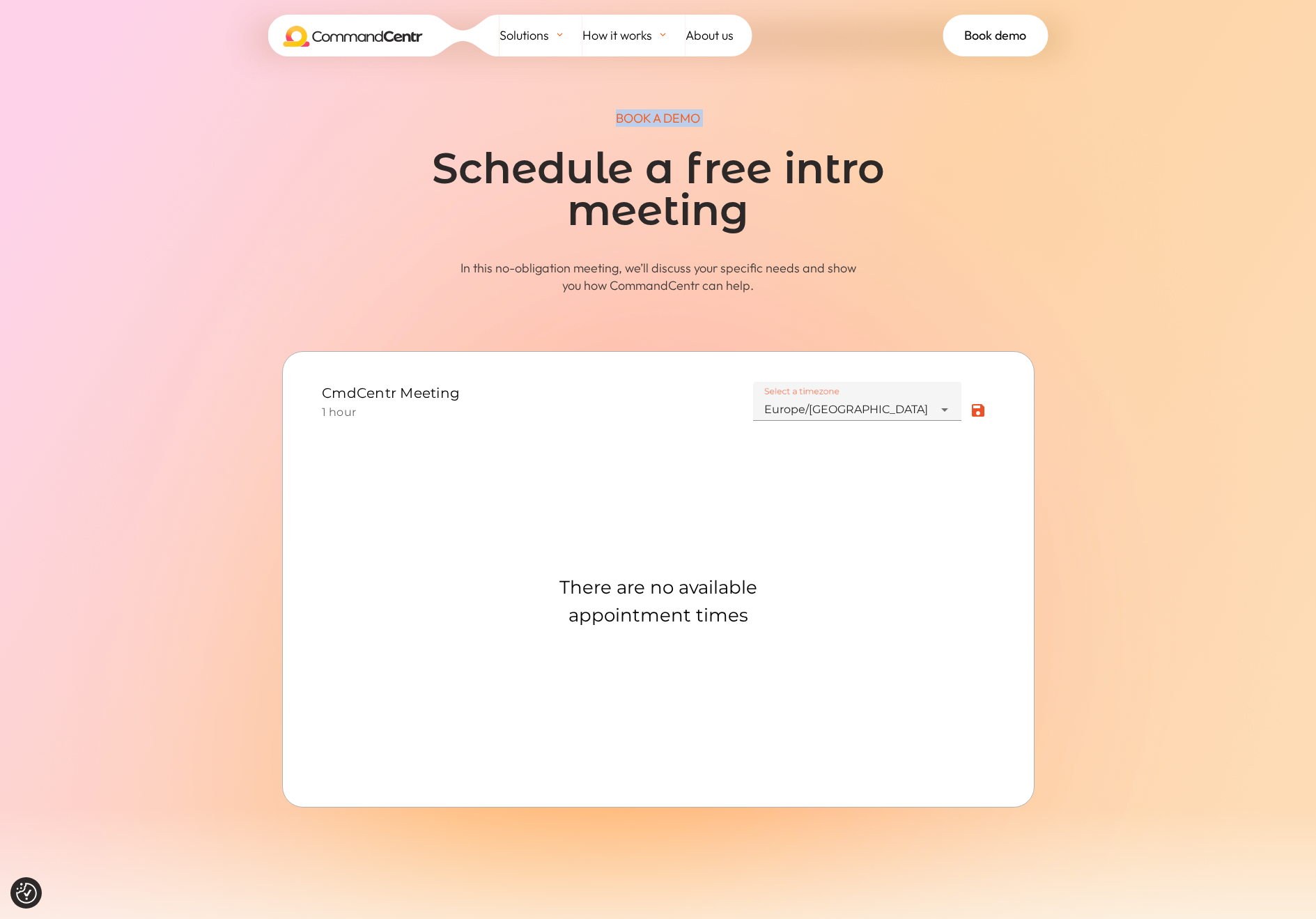
click at [1181, 660] on span at bounding box center [658, 466] width 1316 height 1030
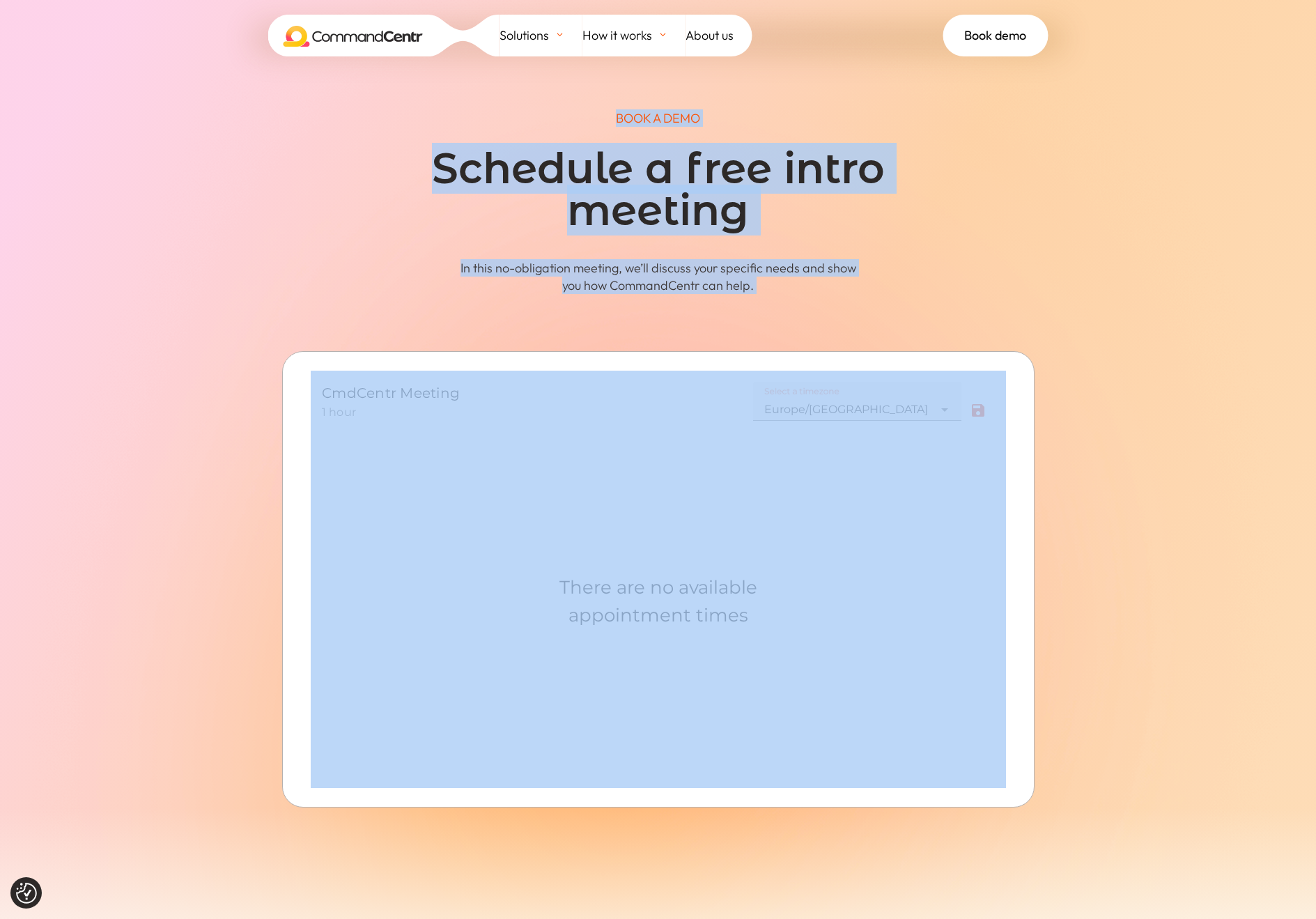
drag, startPoint x: 1192, startPoint y: 755, endPoint x: 344, endPoint y: 322, distance: 952.2
click at [356, 350] on div "BOOK A DEMO Schedule a free intro meeting In this no-obligation meeting, we’ll …" at bounding box center [658, 466] width 1316 height 1030
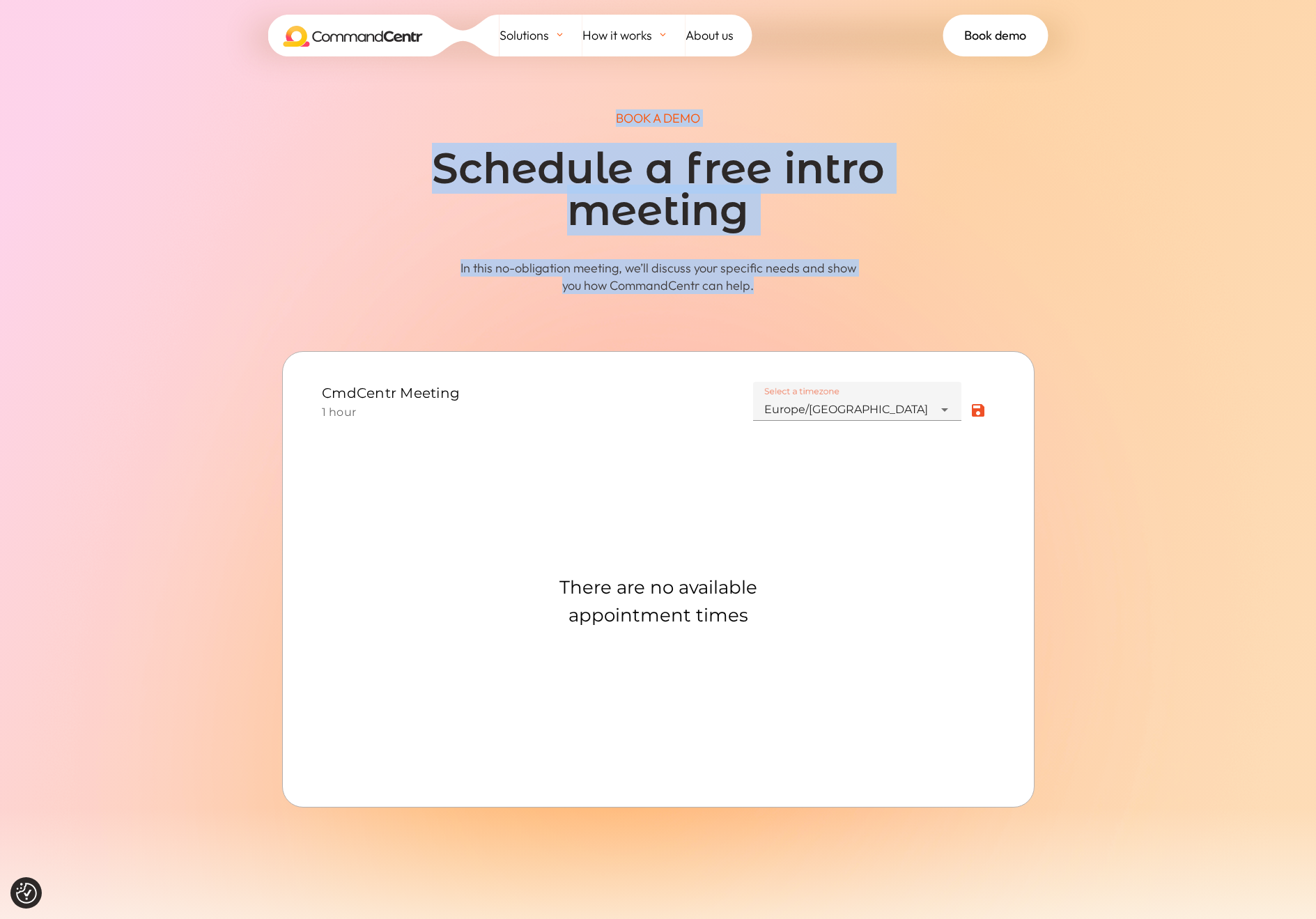
click at [339, 268] on div "BOOK A DEMO Schedule a free intro meeting In this no-obligation meeting, we’ll …" at bounding box center [658, 201] width 753 height 184
drag, startPoint x: 587, startPoint y: 127, endPoint x: 748, endPoint y: 284, distance: 224.9
click at [740, 328] on div "Solutions BY ROLE Frontline Teams Department heads IT & Systems Managers Group …" at bounding box center [658, 898] width 1316 height 1894
click at [751, 274] on p "In this no-obligation meeting, we’ll discuss your specific needs and show you h…" at bounding box center [658, 276] width 414 height 35
drag, startPoint x: 782, startPoint y: 305, endPoint x: 452, endPoint y: 110, distance: 383.3
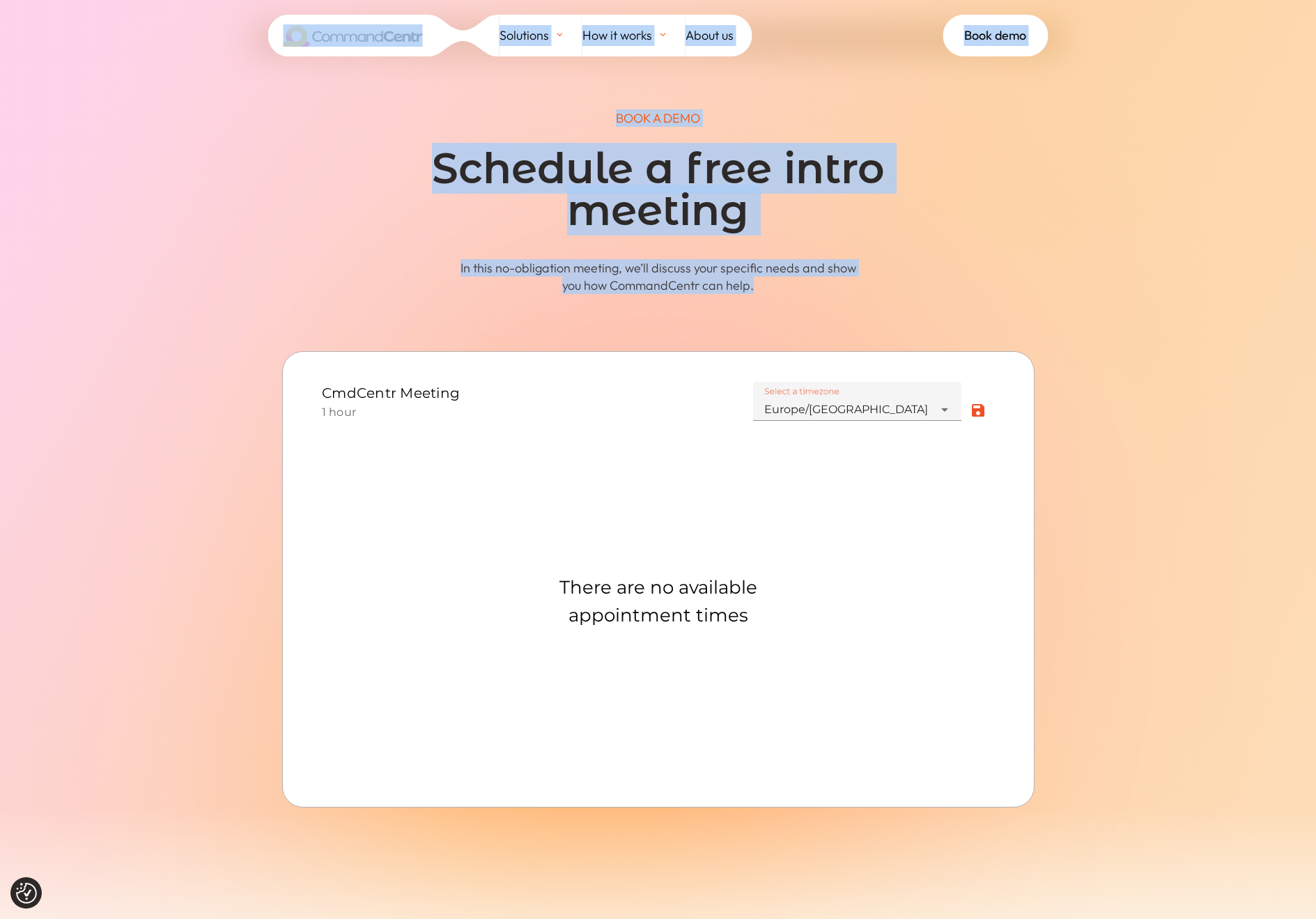
click at [452, 110] on div "Solutions BY ROLE Frontline Teams Department heads IT & Systems Managers Group …" at bounding box center [658, 898] width 1316 height 1894
click at [530, 227] on h1 "Schedule a free intro meeting" at bounding box center [658, 193] width 530 height 91
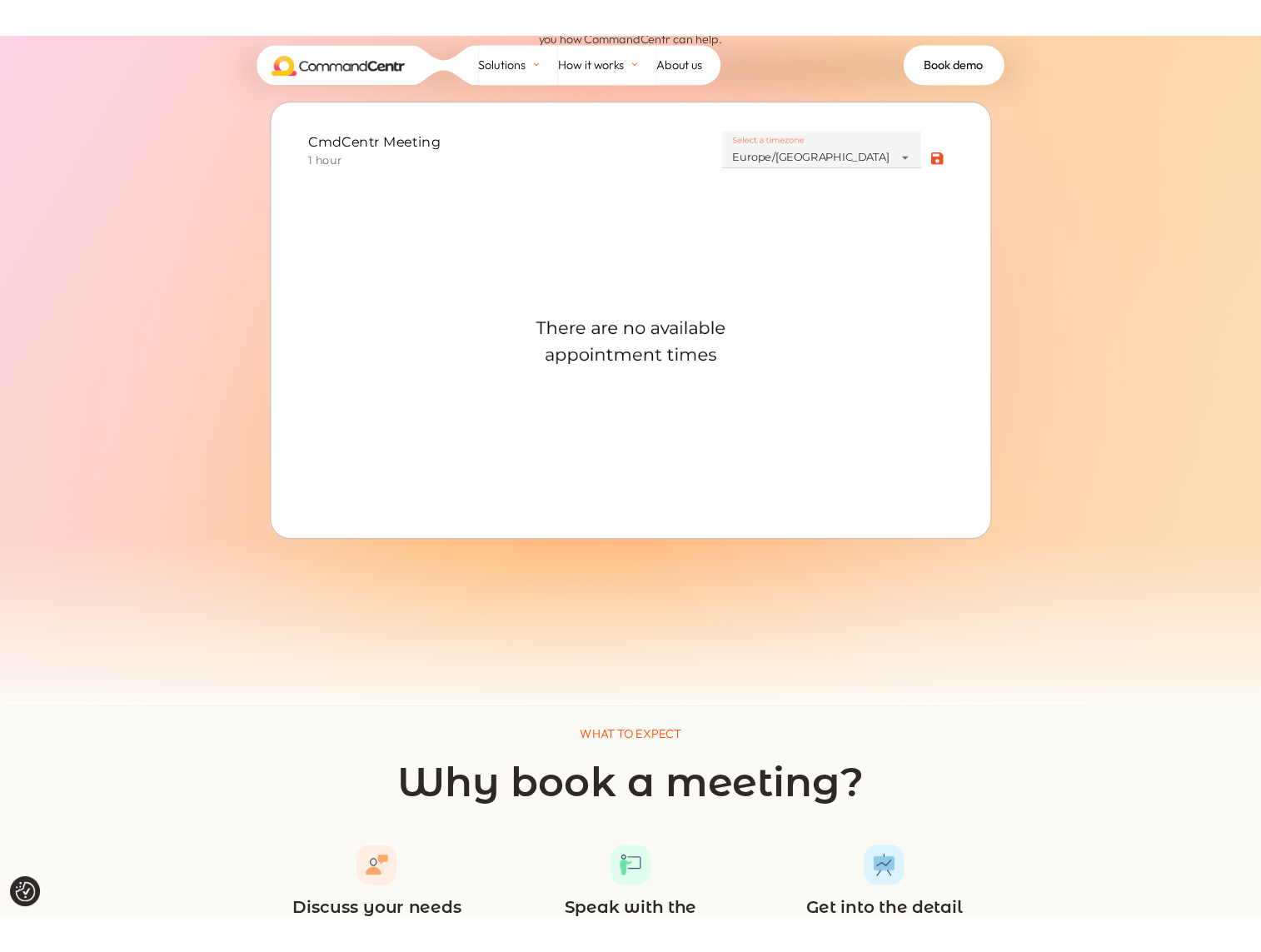
scroll to position [345, 0]
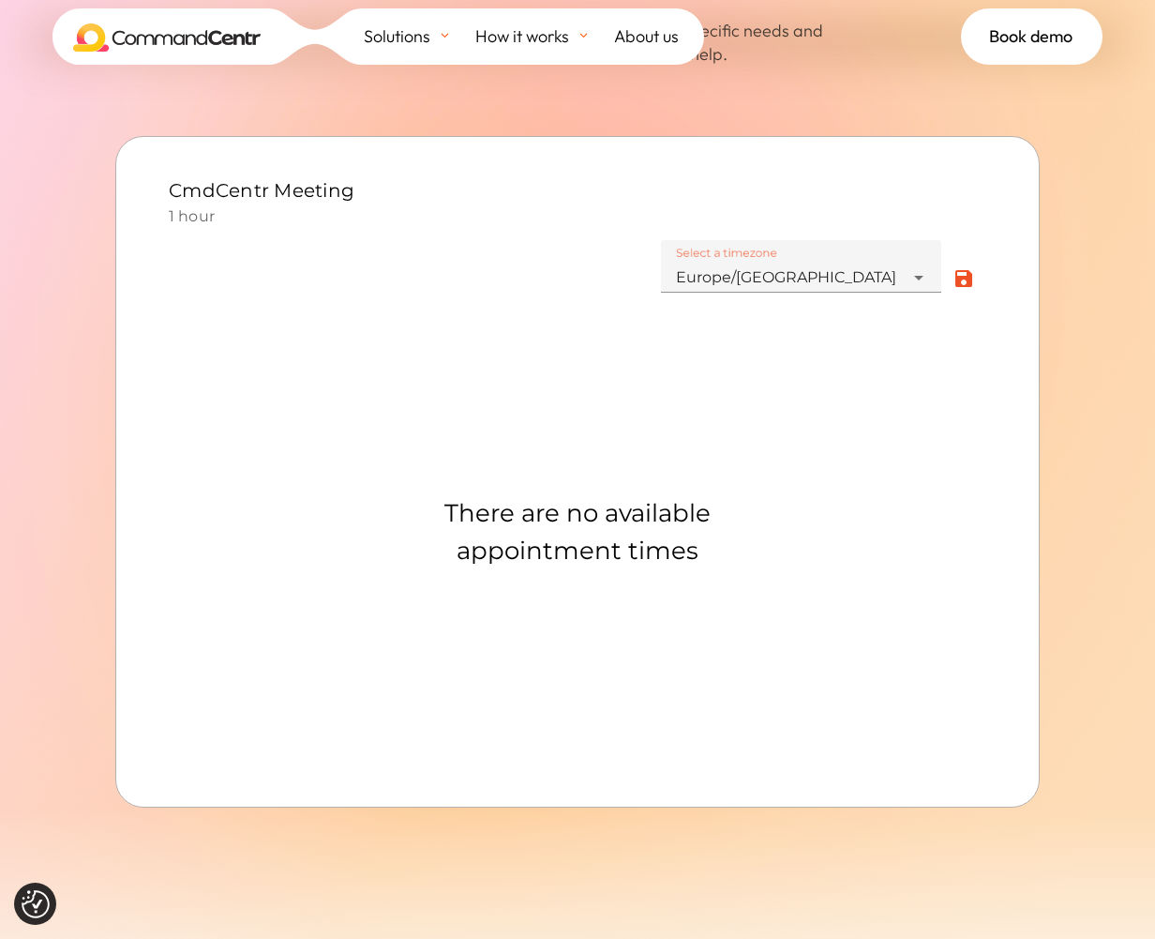
click at [1138, 805] on span at bounding box center [577, 327] width 1155 height 1430
